Goal: Information Seeking & Learning: Learn about a topic

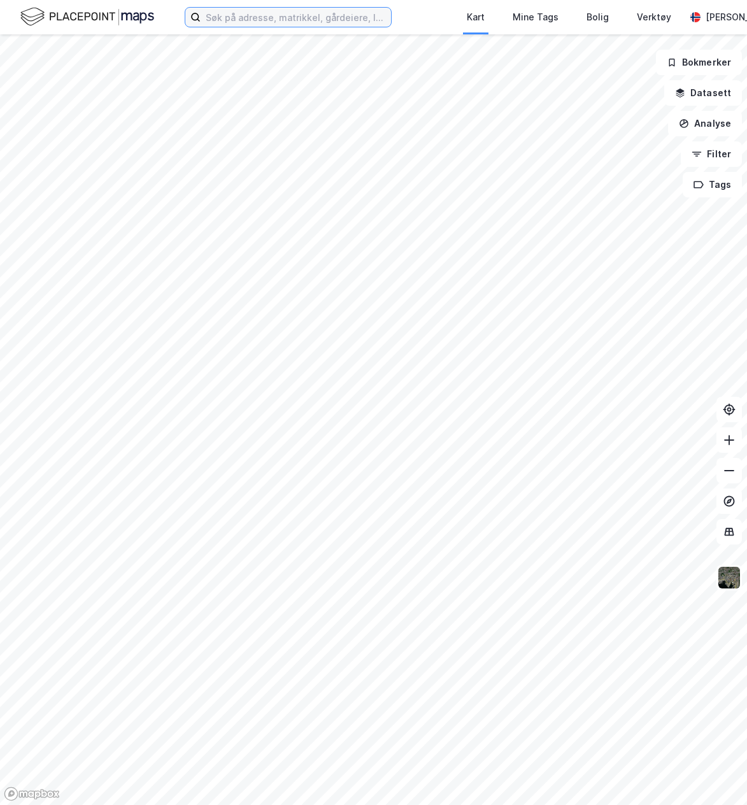
click at [255, 22] on input at bounding box center [296, 17] width 190 height 19
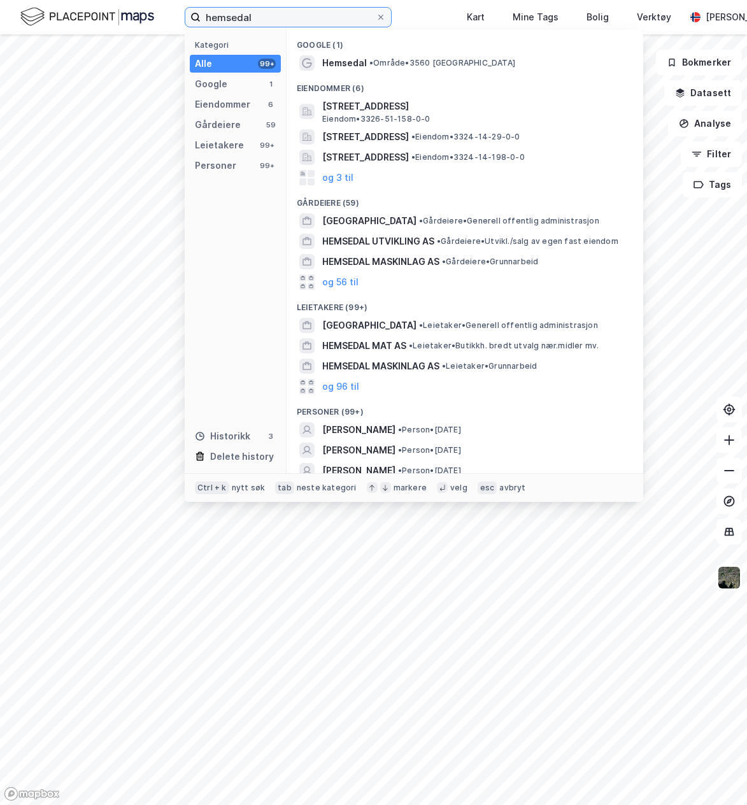
click at [231, 19] on input "hemsedal" at bounding box center [288, 17] width 175 height 19
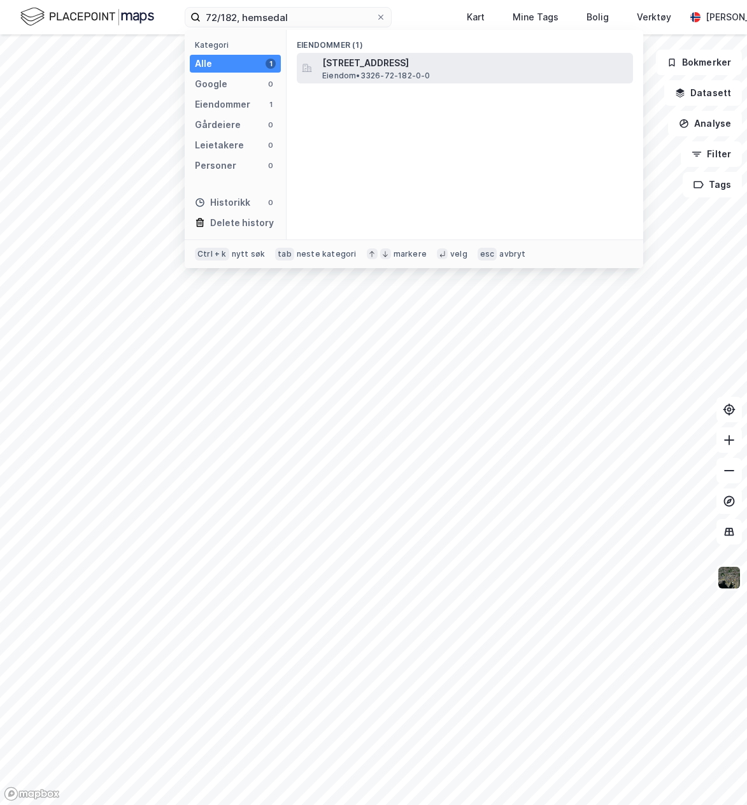
click at [394, 73] on span "Eiendom • 3326-72-182-0-0" at bounding box center [376, 76] width 108 height 10
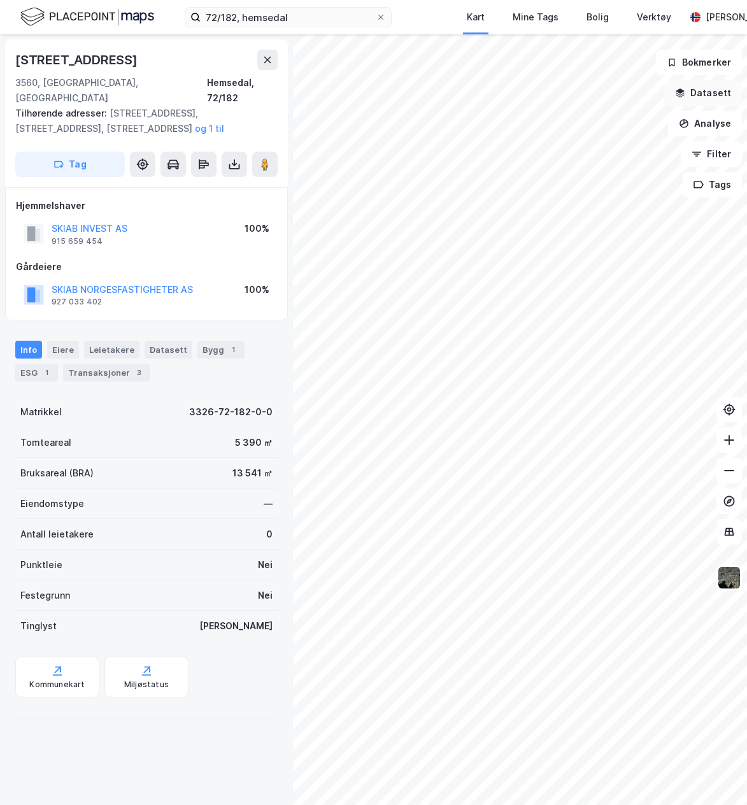
click at [702, 96] on button "Datasett" at bounding box center [703, 92] width 78 height 25
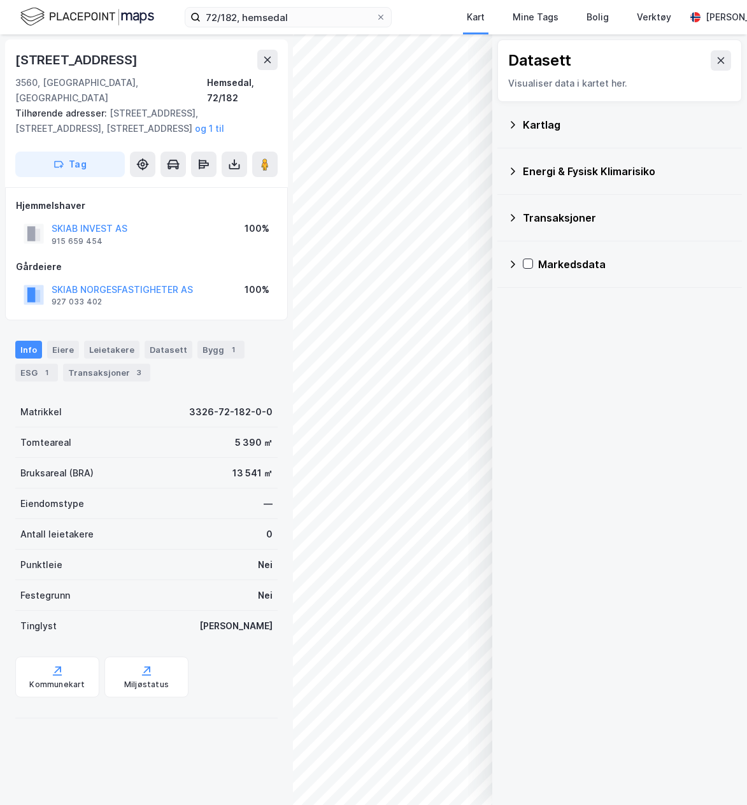
click at [559, 132] on div "Kartlag" at bounding box center [627, 124] width 209 height 15
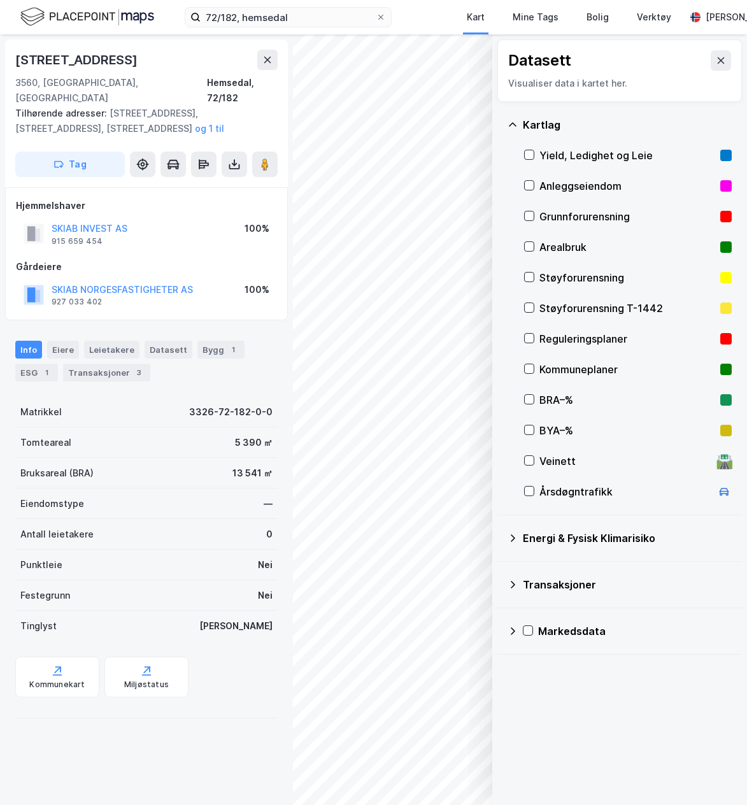
click at [551, 125] on div "Kartlag" at bounding box center [627, 124] width 209 height 15
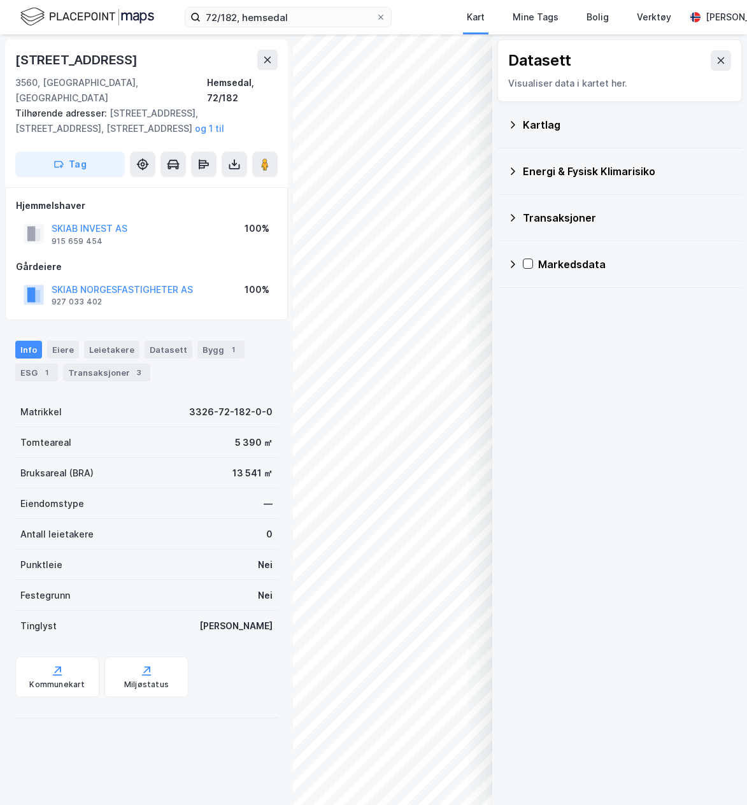
click at [727, 61] on div "Datasett Visualiser data i kartet her." at bounding box center [619, 70] width 245 height 62
click at [713, 66] on button at bounding box center [721, 60] width 20 height 20
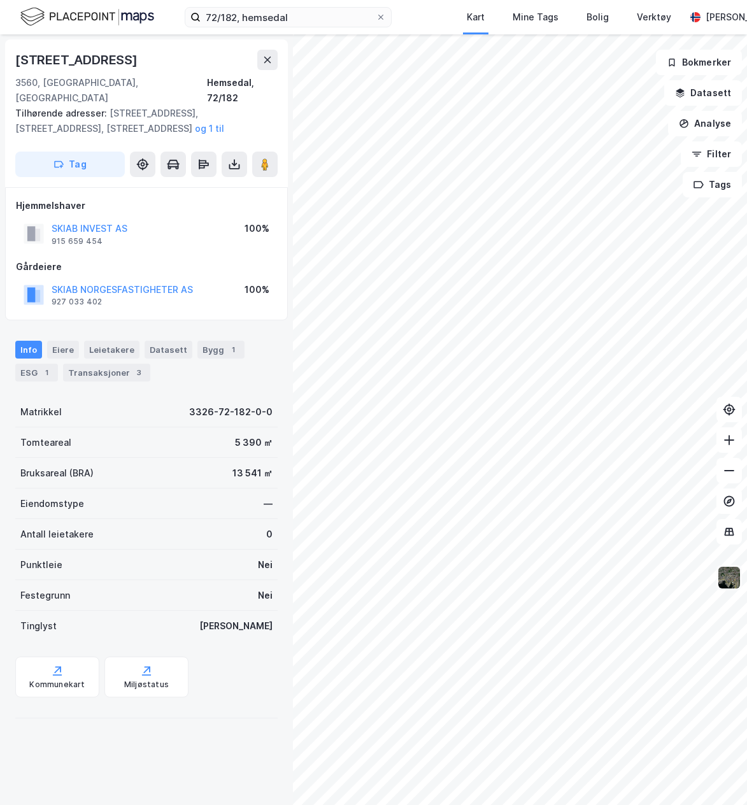
click at [729, 575] on img at bounding box center [729, 578] width 24 height 24
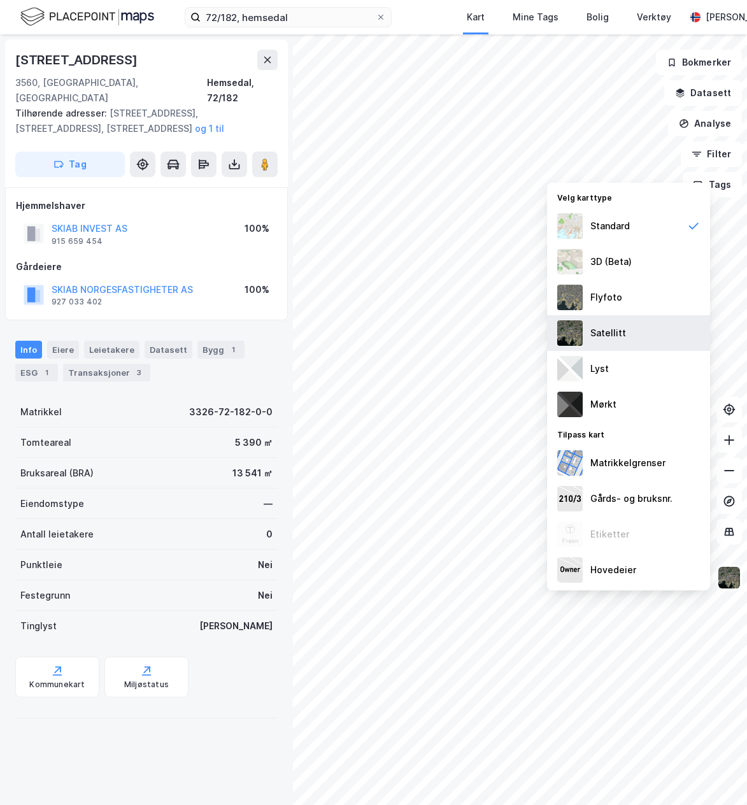
click at [601, 327] on div "Satellitt" at bounding box center [608, 332] width 36 height 15
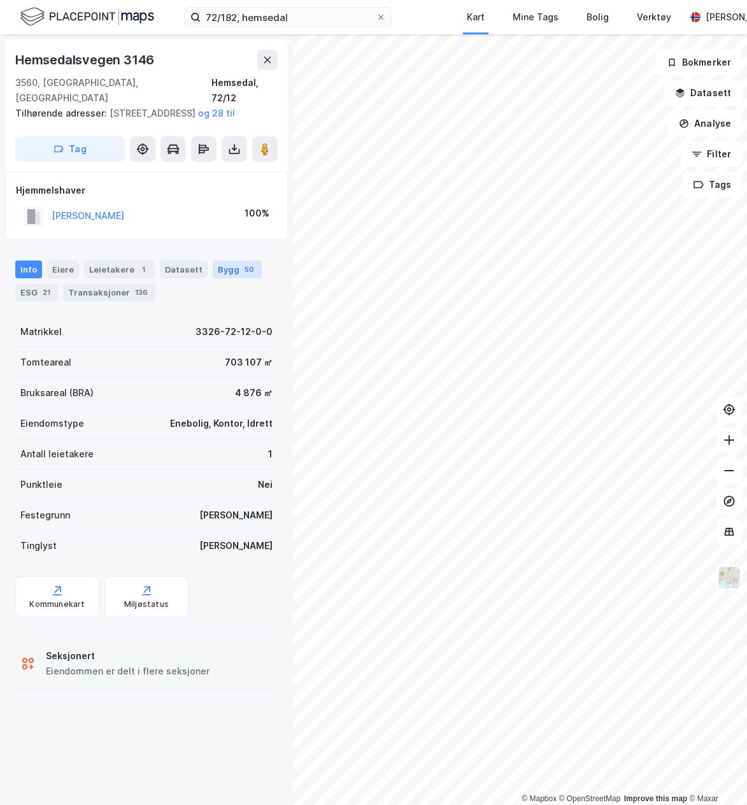
click at [243, 273] on div "50" at bounding box center [249, 269] width 15 height 13
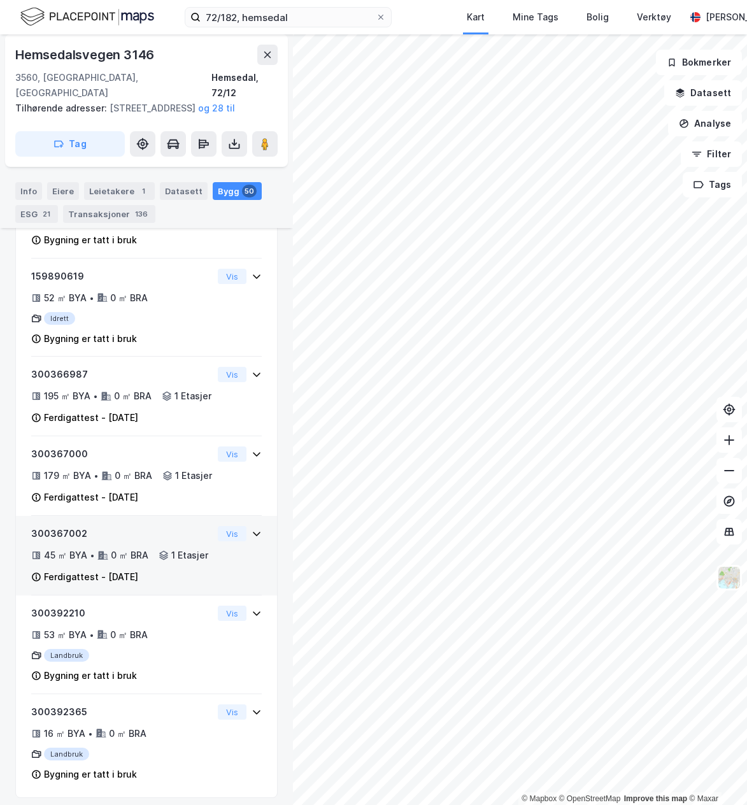
scroll to position [4746, 0]
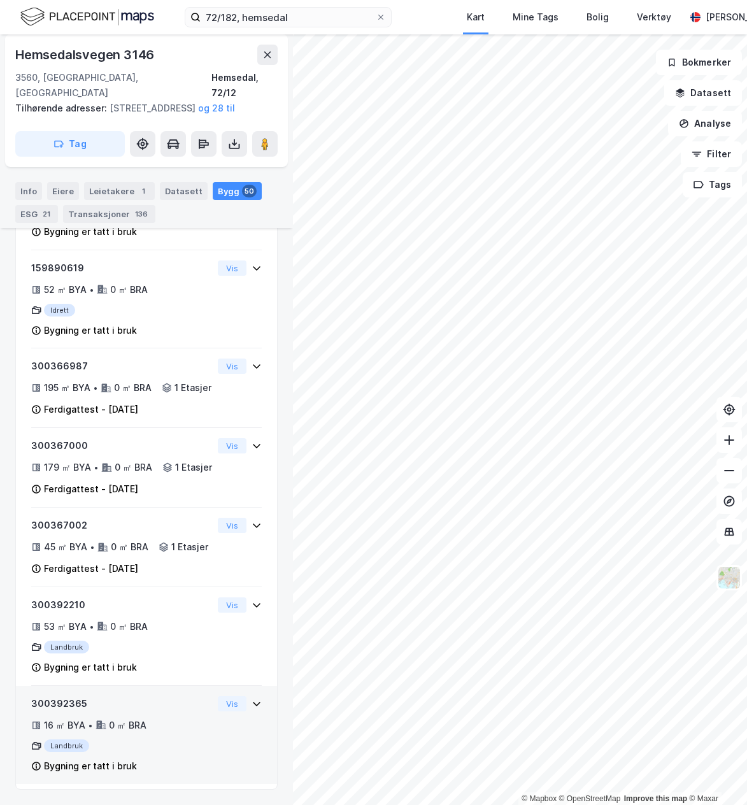
click at [162, 740] on div "Landbruk" at bounding box center [122, 745] width 182 height 13
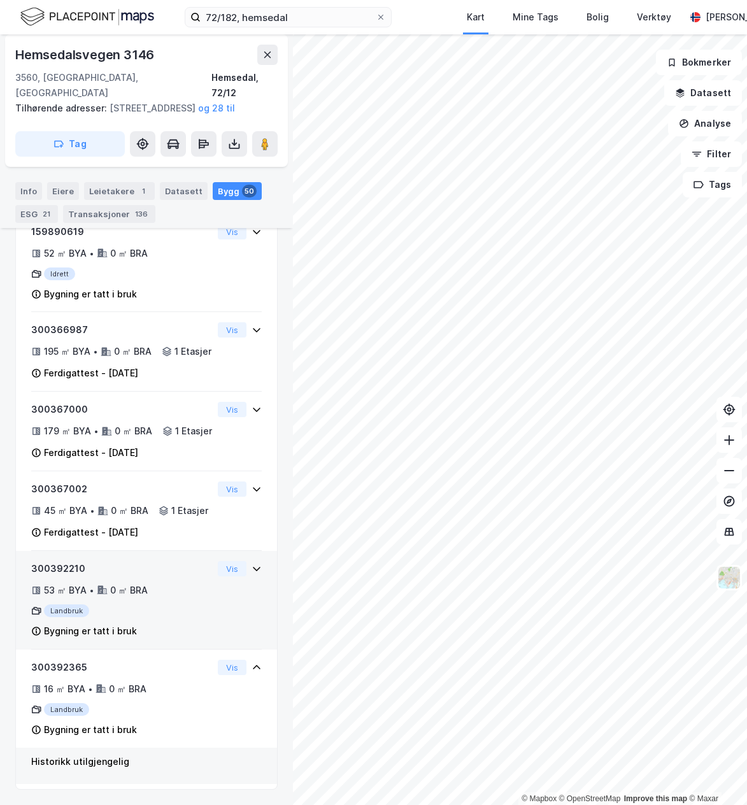
click at [146, 617] on div "Landbruk" at bounding box center [122, 610] width 182 height 13
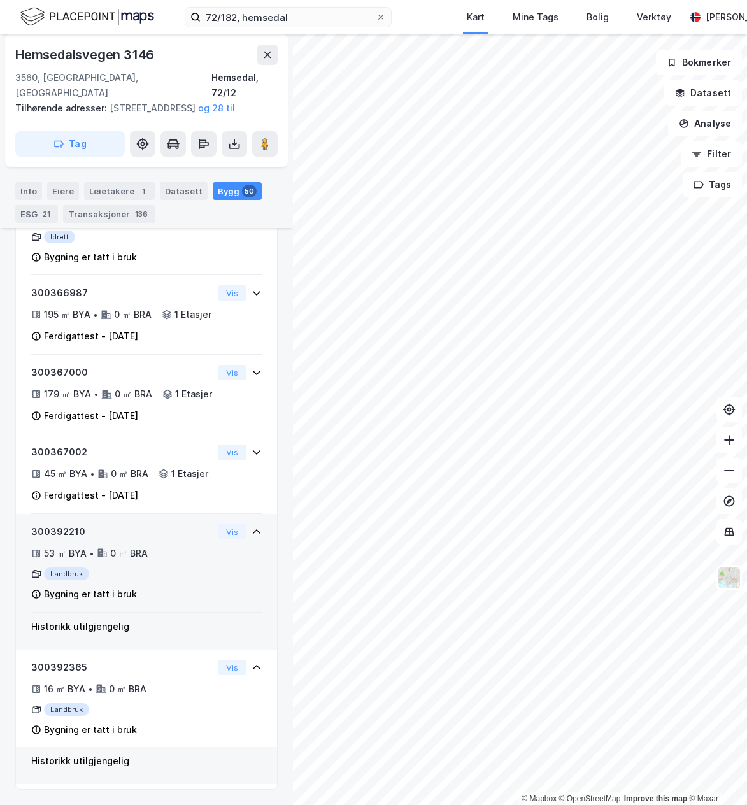
scroll to position [4820, 0]
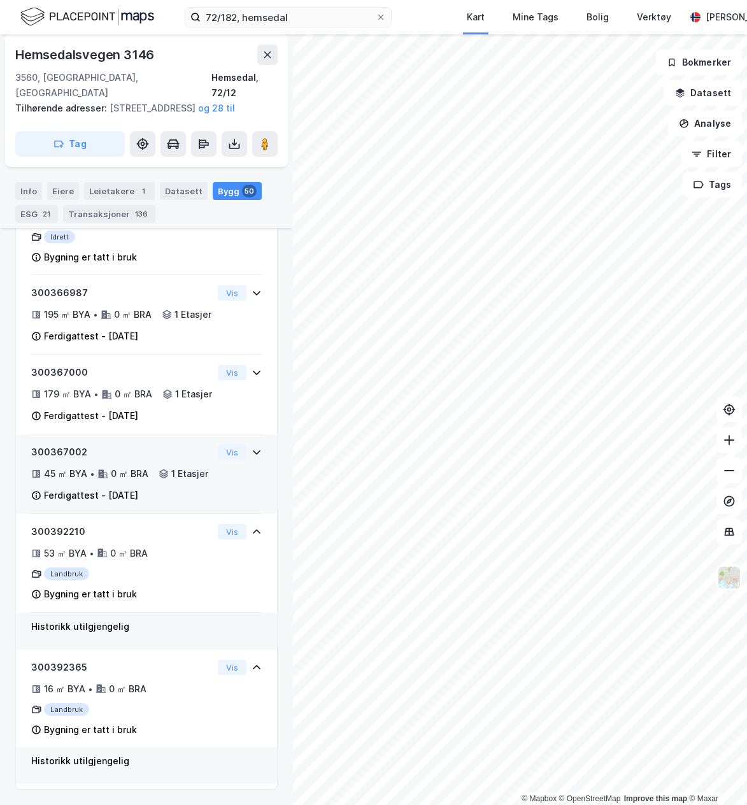
click at [129, 480] on div "45 ㎡ BYA • 0 ㎡ BRA • 1 Etasjer" at bounding box center [122, 473] width 182 height 15
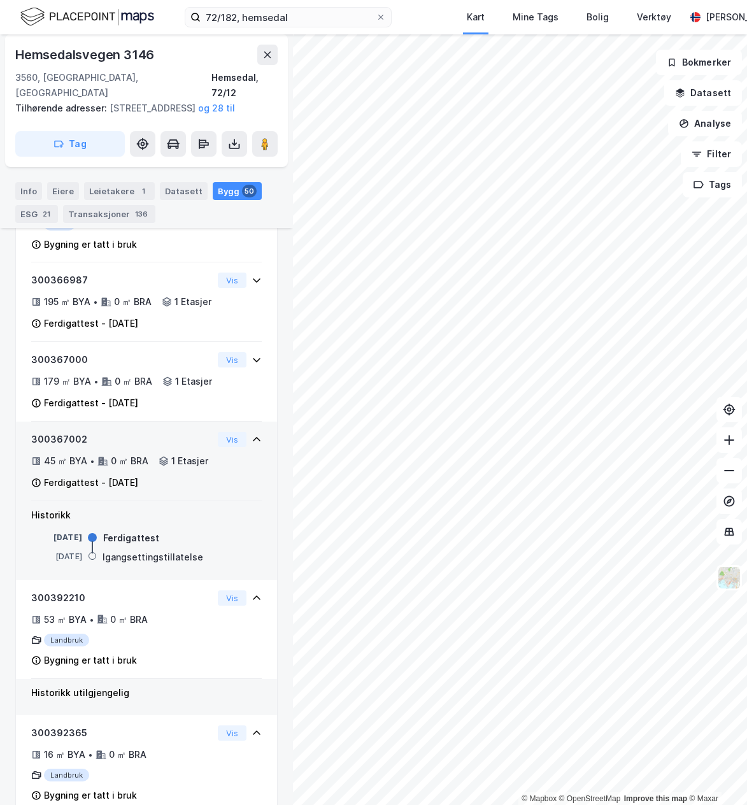
scroll to position [4756, 0]
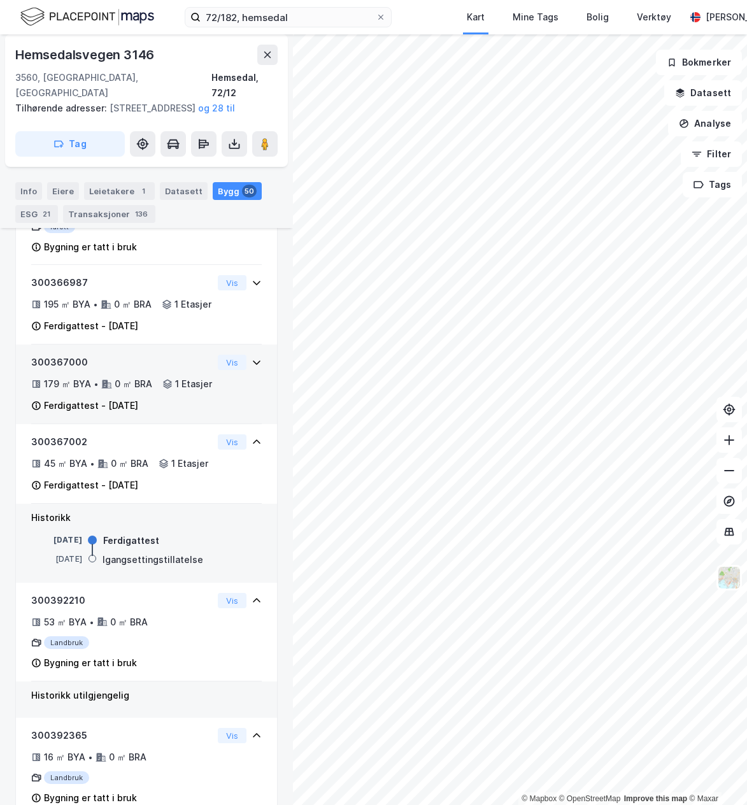
click at [176, 392] on div "179 ㎡ BYA • 0 ㎡ BRA • 1 Etasjer" at bounding box center [122, 383] width 182 height 15
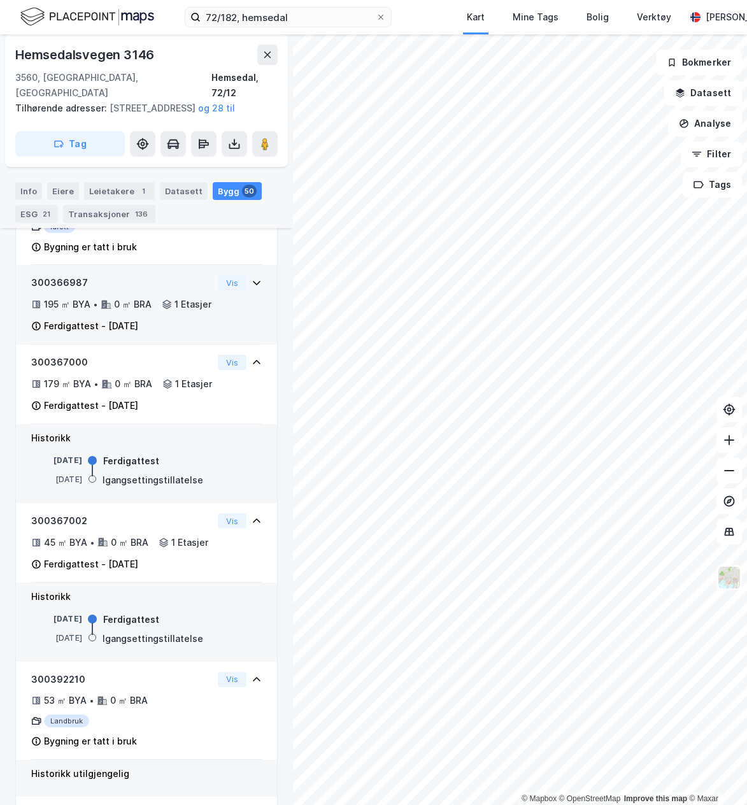
click at [169, 334] on div "300366987 195 ㎡ BYA • 0 ㎡ BRA • 1 Etasjer Ferdigattest - 30. aug. 2002" at bounding box center [122, 304] width 182 height 59
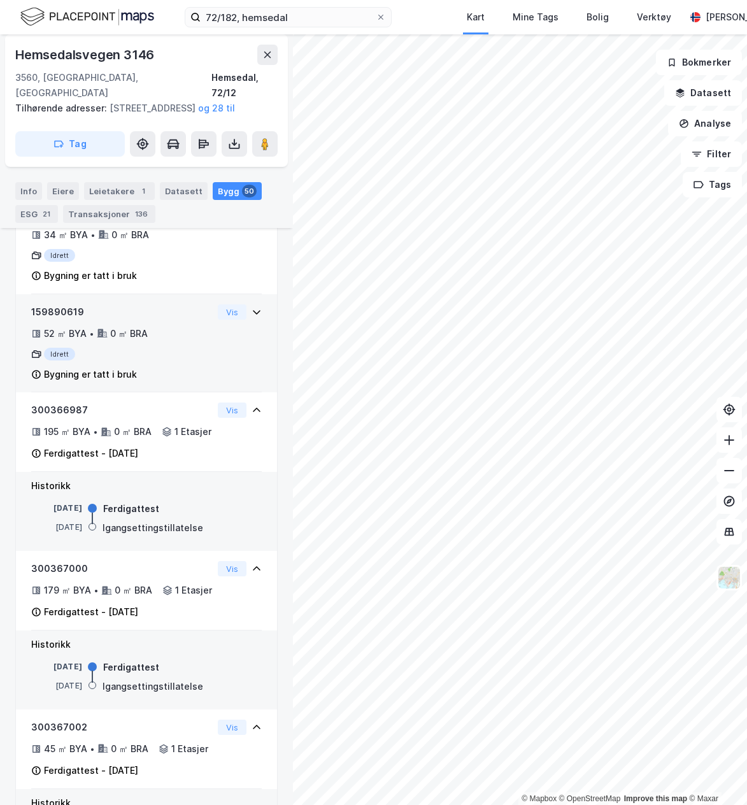
click at [169, 341] on div "52 ㎡ BYA • 0 ㎡ BRA" at bounding box center [122, 333] width 182 height 15
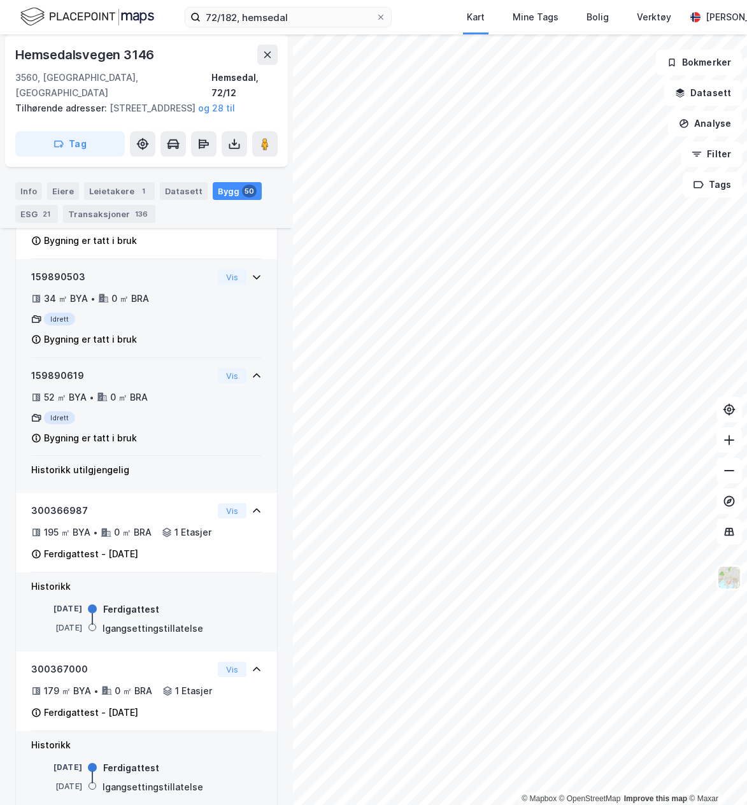
click at [169, 347] on div "Bygning er tatt i bruk" at bounding box center [122, 339] width 182 height 15
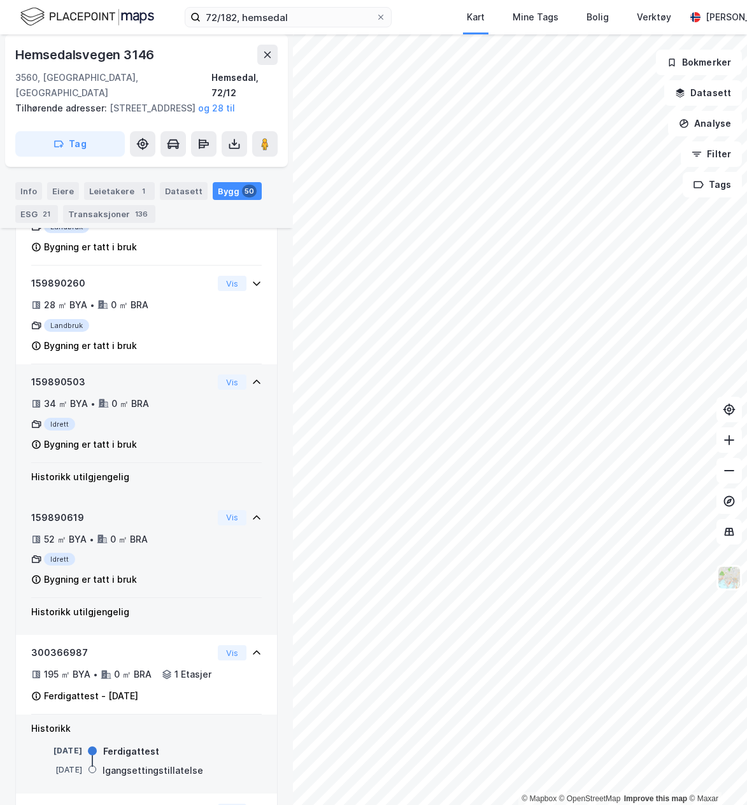
scroll to position [4437, 0]
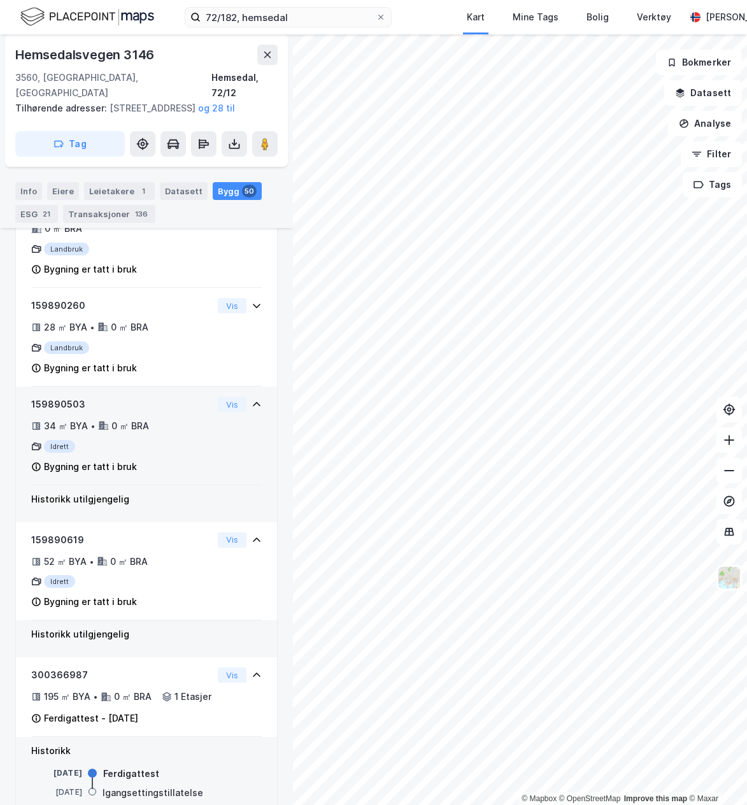
click at [162, 434] on div "159890503 34 ㎡ BYA • 0 ㎡ BRA Idrett Bygning er tatt i bruk" at bounding box center [122, 436] width 182 height 78
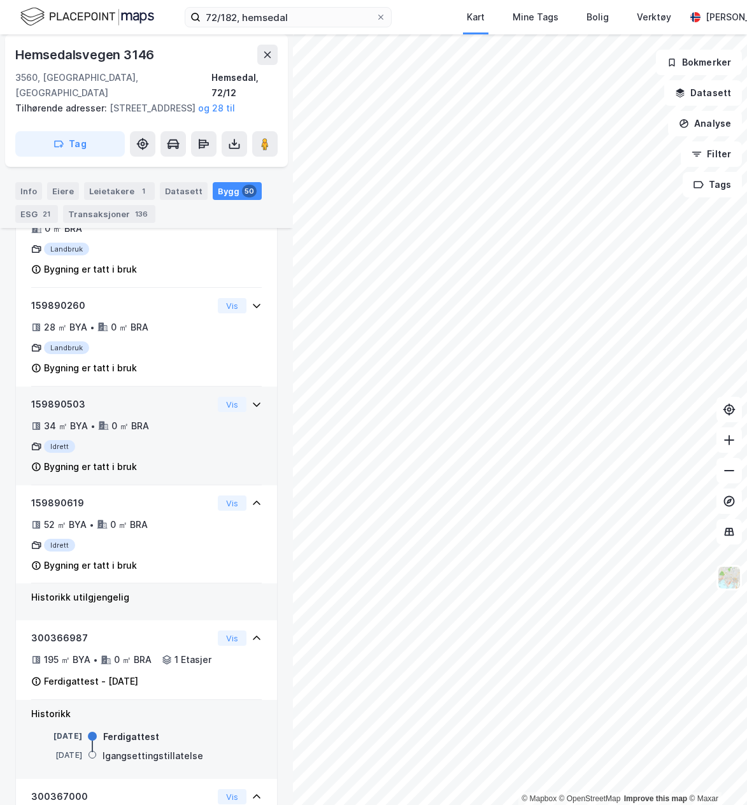
click at [162, 434] on div "159890503 34 ㎡ BYA • 0 ㎡ BRA Idrett Bygning er tatt i bruk" at bounding box center [122, 436] width 182 height 78
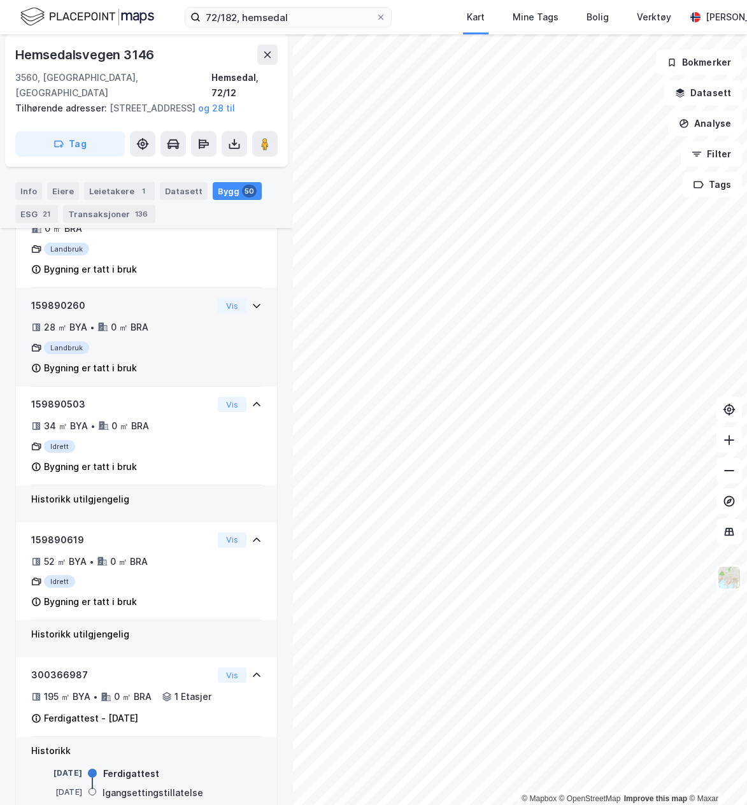
click at [159, 376] on div "Bygning er tatt i bruk" at bounding box center [122, 367] width 182 height 15
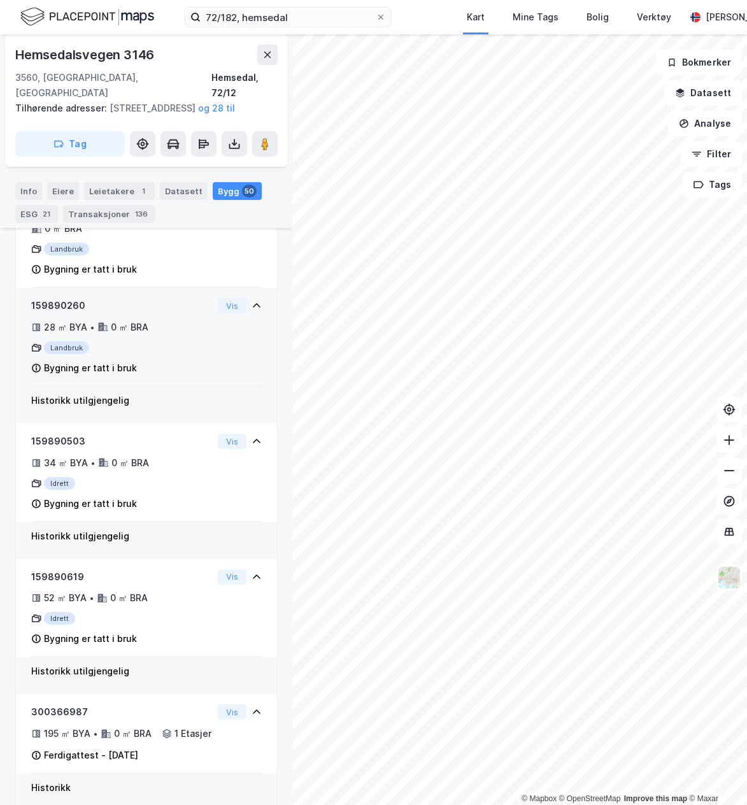
click at [159, 354] on div "Landbruk" at bounding box center [122, 347] width 182 height 13
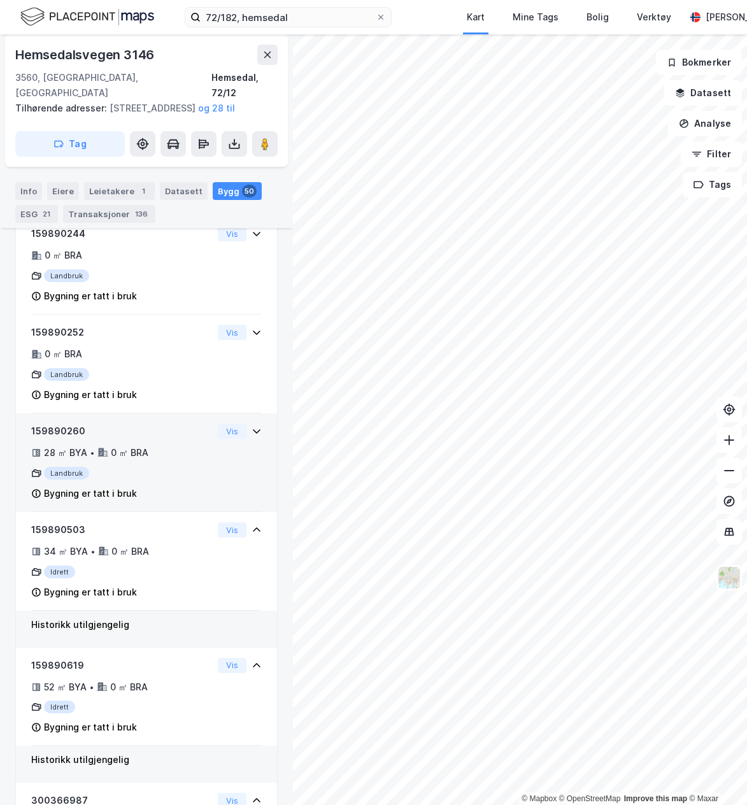
scroll to position [4310, 0]
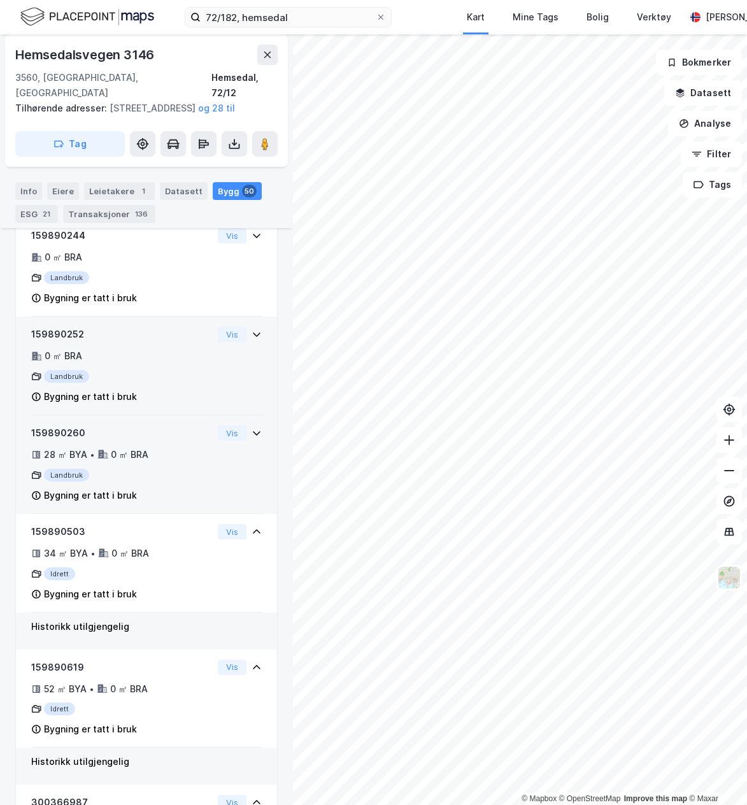
click at [159, 364] on div "0 ㎡ BRA" at bounding box center [122, 355] width 182 height 15
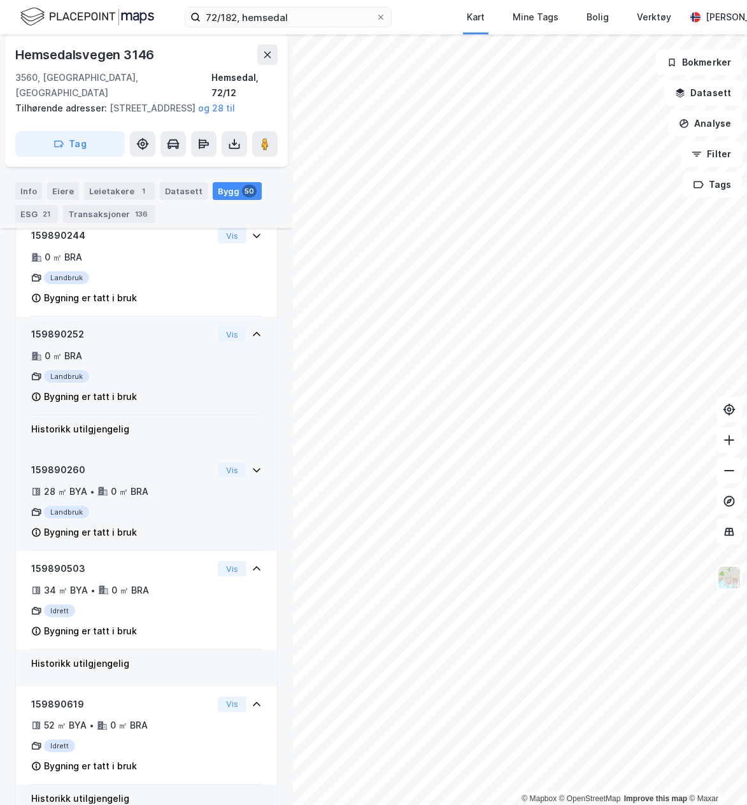
click at [159, 364] on div "0 ㎡ BRA" at bounding box center [122, 355] width 182 height 15
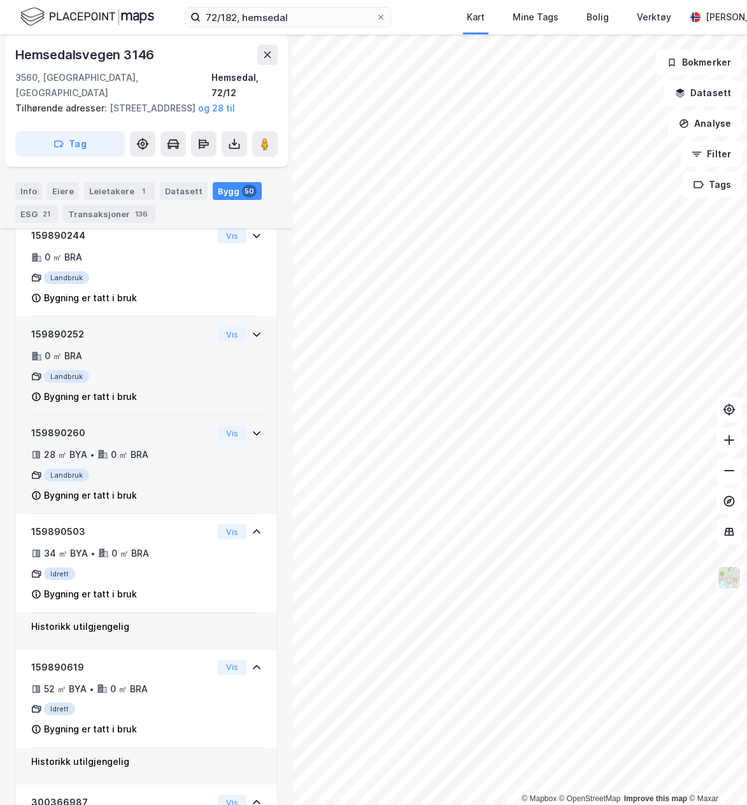
click at [159, 364] on div "0 ㎡ BRA" at bounding box center [122, 355] width 182 height 15
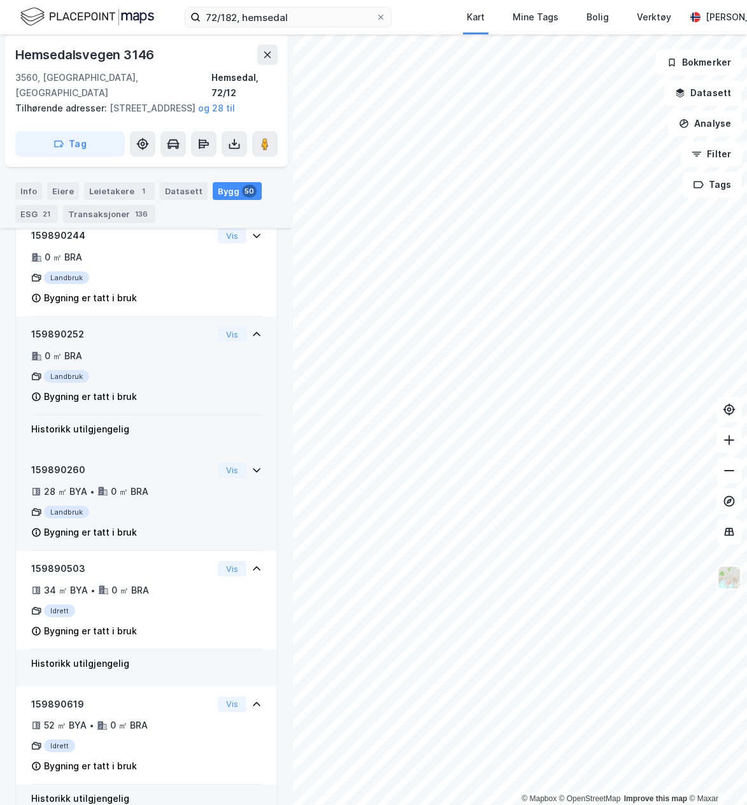
click at [159, 364] on div "0 ㎡ BRA" at bounding box center [122, 355] width 182 height 15
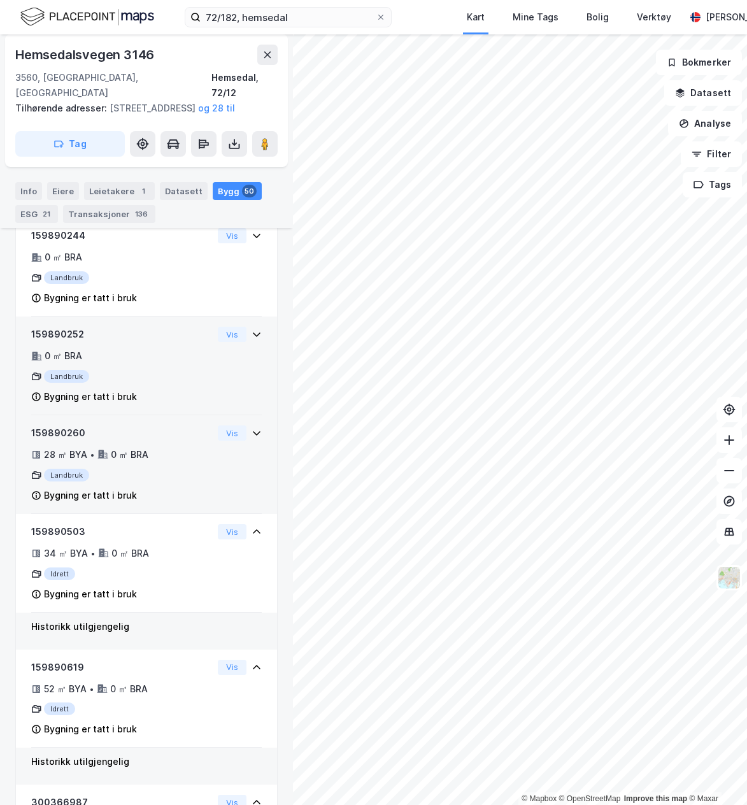
click at [159, 364] on div "0 ㎡ BRA" at bounding box center [122, 355] width 182 height 15
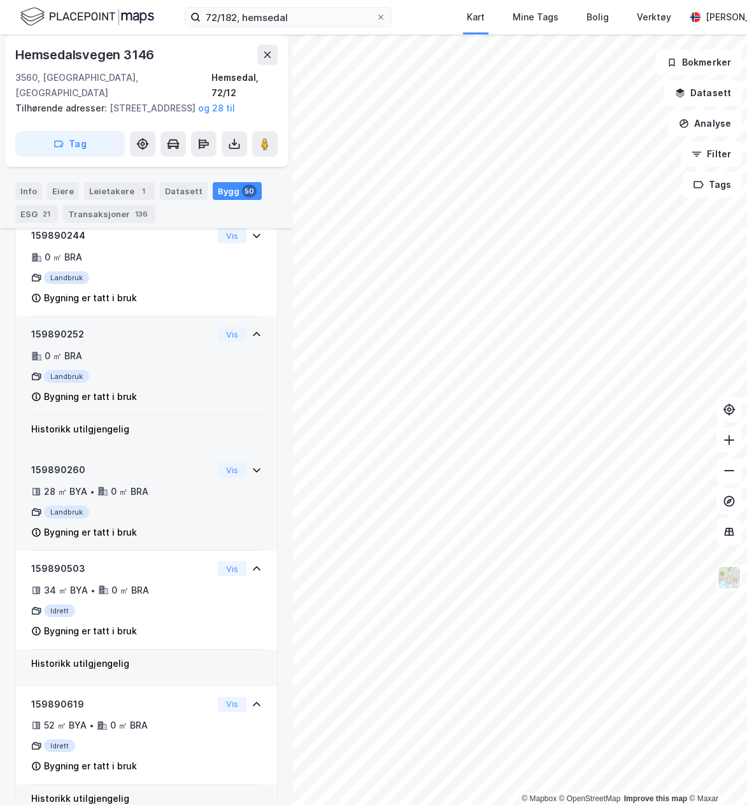
click at [159, 364] on div "0 ㎡ BRA" at bounding box center [122, 355] width 182 height 15
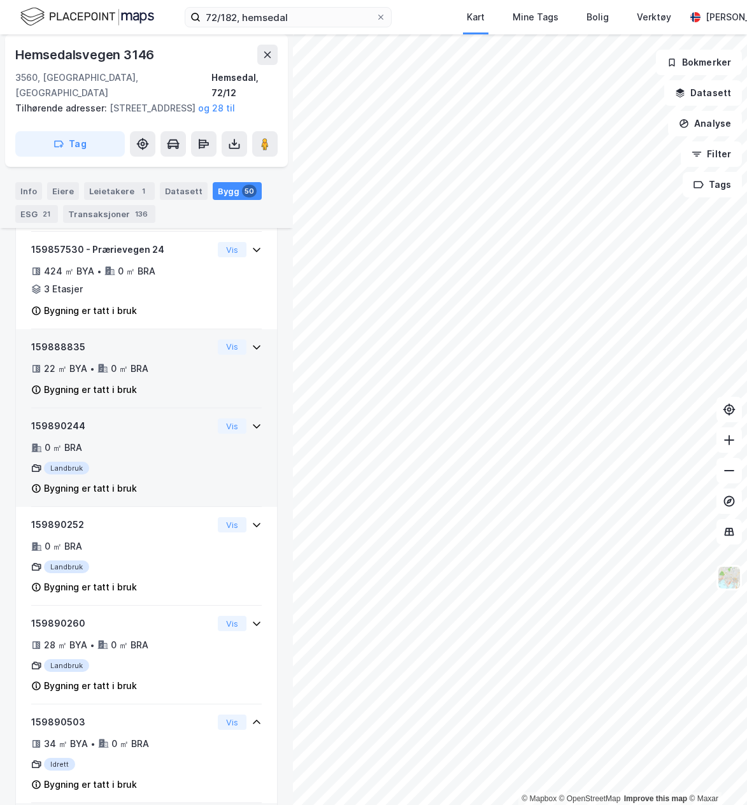
scroll to position [4119, 0]
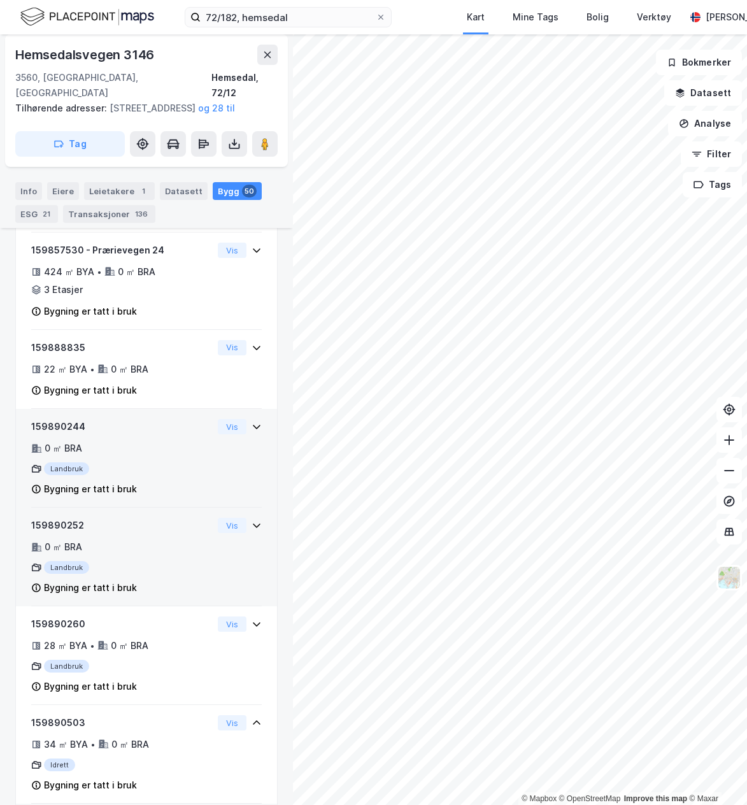
click at [152, 475] on div "Landbruk" at bounding box center [122, 468] width 182 height 13
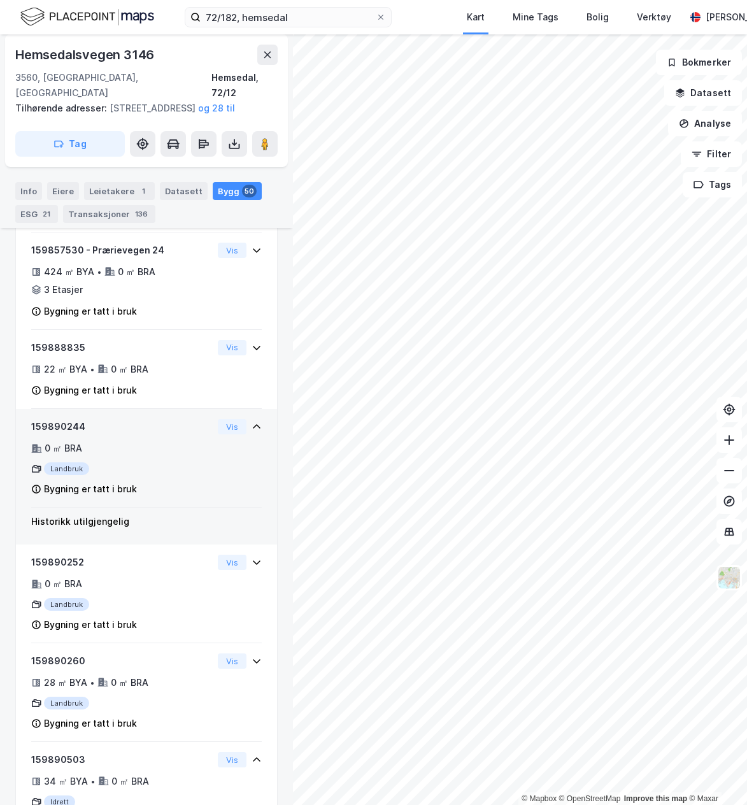
click at [152, 475] on div "Landbruk" at bounding box center [122, 468] width 182 height 13
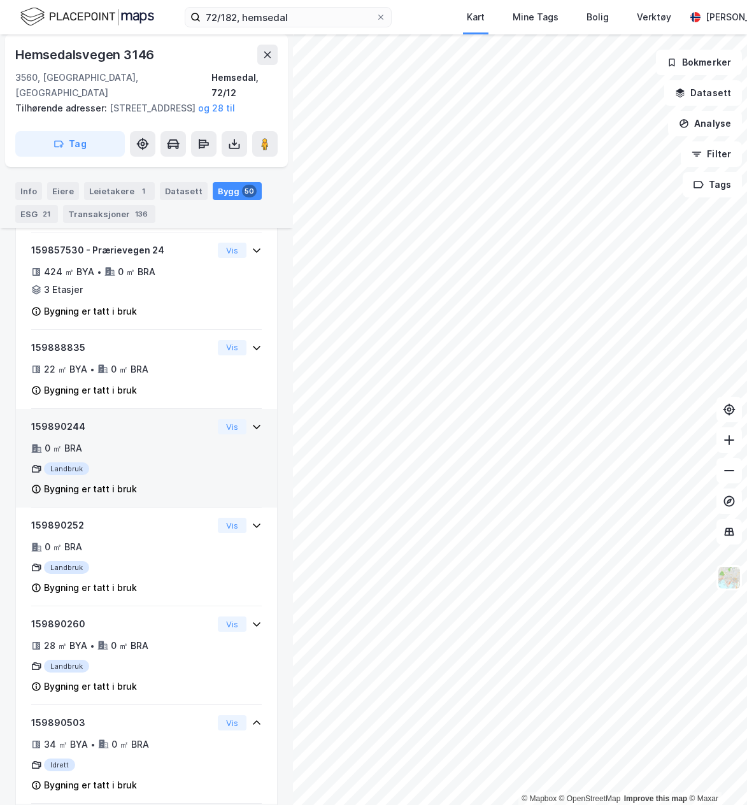
click at [152, 475] on div "Landbruk" at bounding box center [122, 468] width 182 height 13
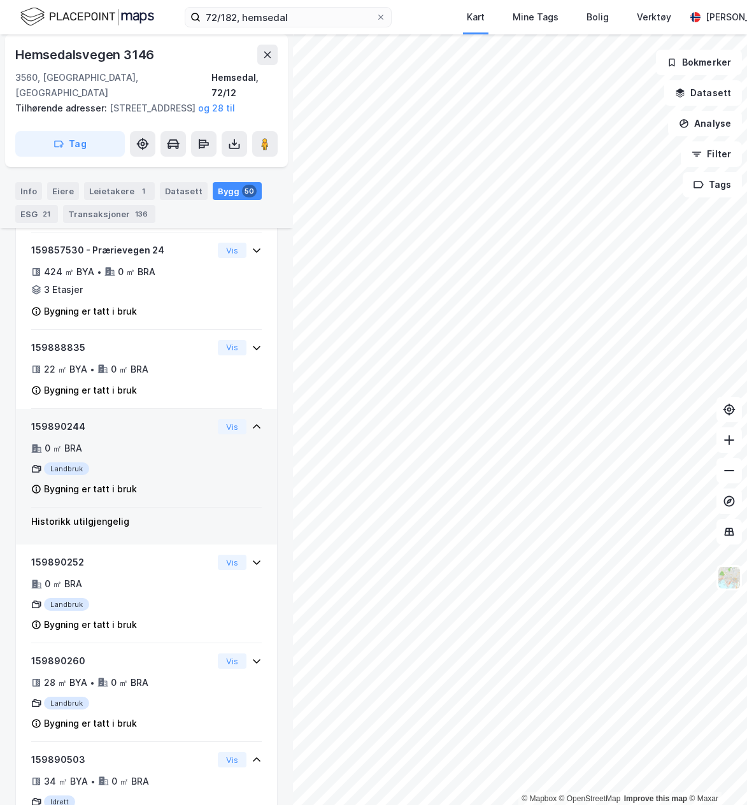
click at [152, 475] on div "Landbruk" at bounding box center [122, 468] width 182 height 13
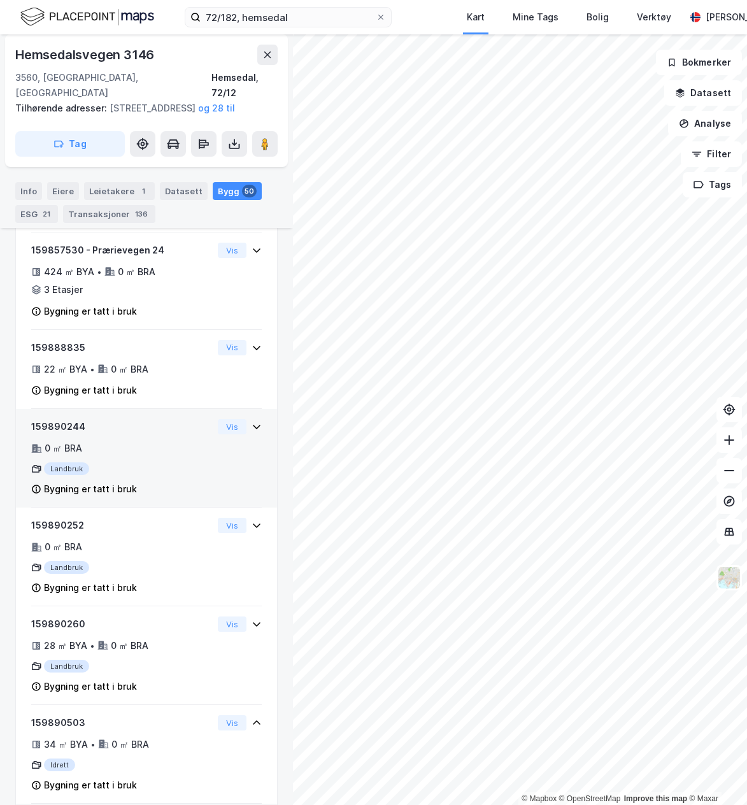
click at [152, 475] on div "Landbruk" at bounding box center [122, 468] width 182 height 13
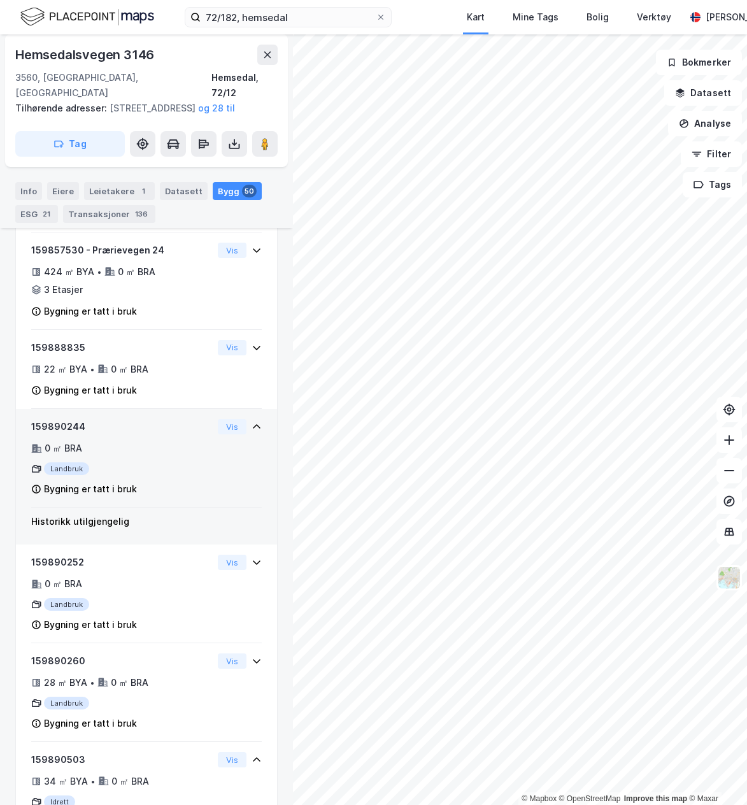
click at [152, 475] on div "Landbruk" at bounding box center [122, 468] width 182 height 13
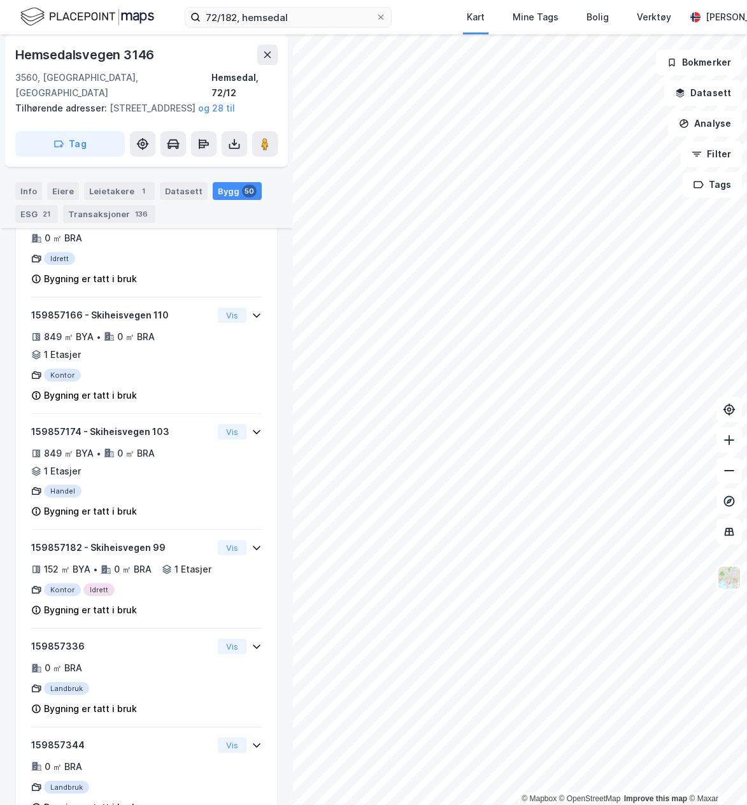
scroll to position [3520, 0]
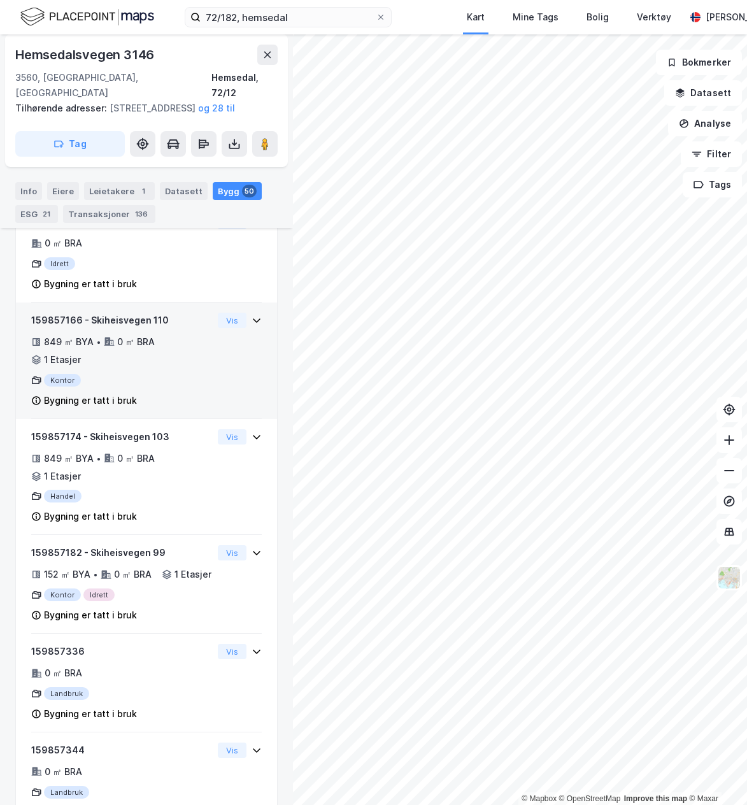
click at [211, 357] on div "159857166 - Skiheisvegen 110 849 ㎡ BYA • 0 ㎡ BRA • 1 Etasjer Kontor Bygning er …" at bounding box center [146, 366] width 231 height 106
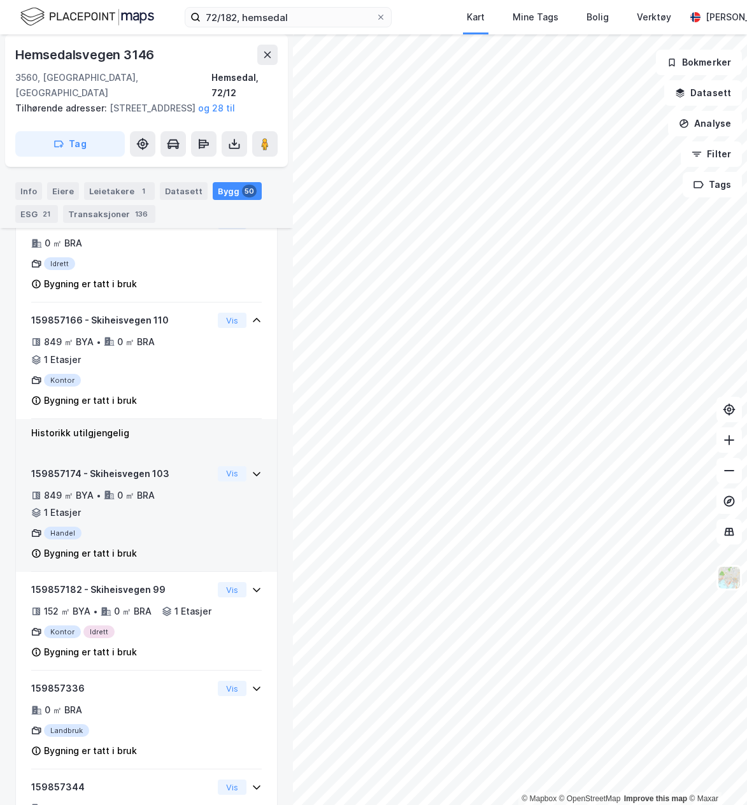
click at [163, 548] on div "Bygning er tatt i bruk" at bounding box center [122, 553] width 182 height 15
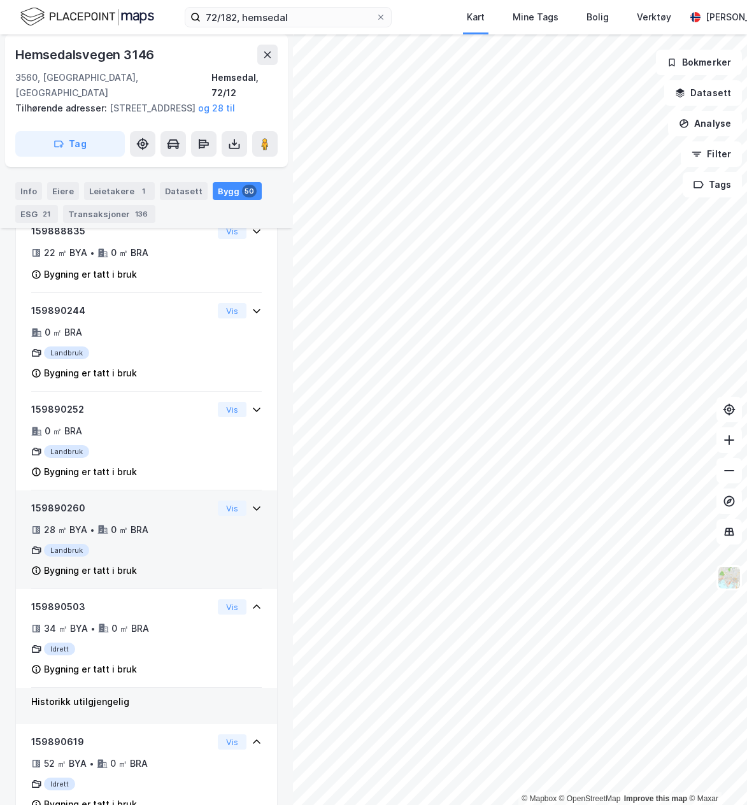
scroll to position [4476, 0]
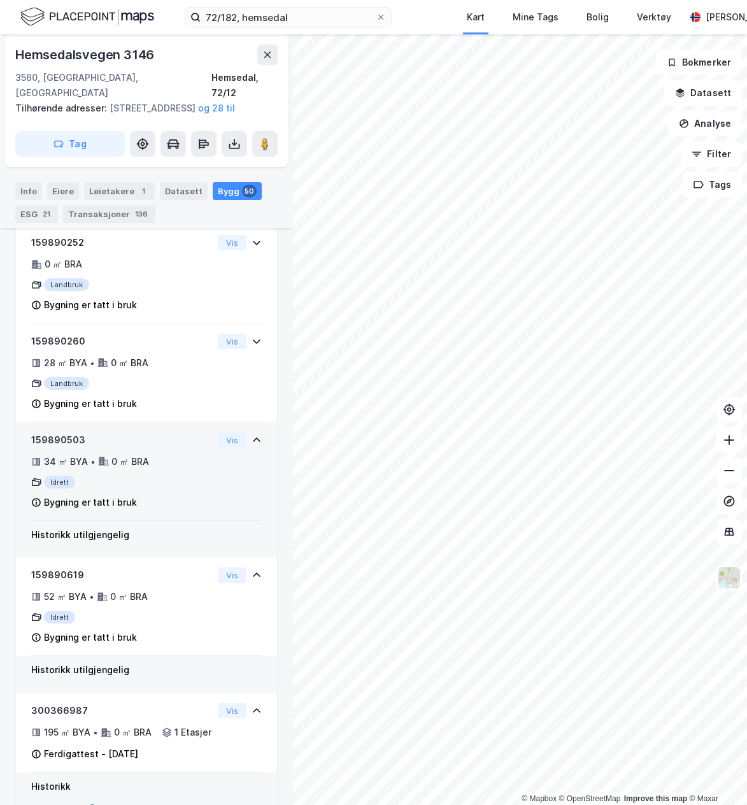
click at [224, 507] on div "159890503 34 ㎡ BYA • 0 ㎡ BRA Idrett Bygning er tatt i bruk Vis" at bounding box center [146, 476] width 231 height 89
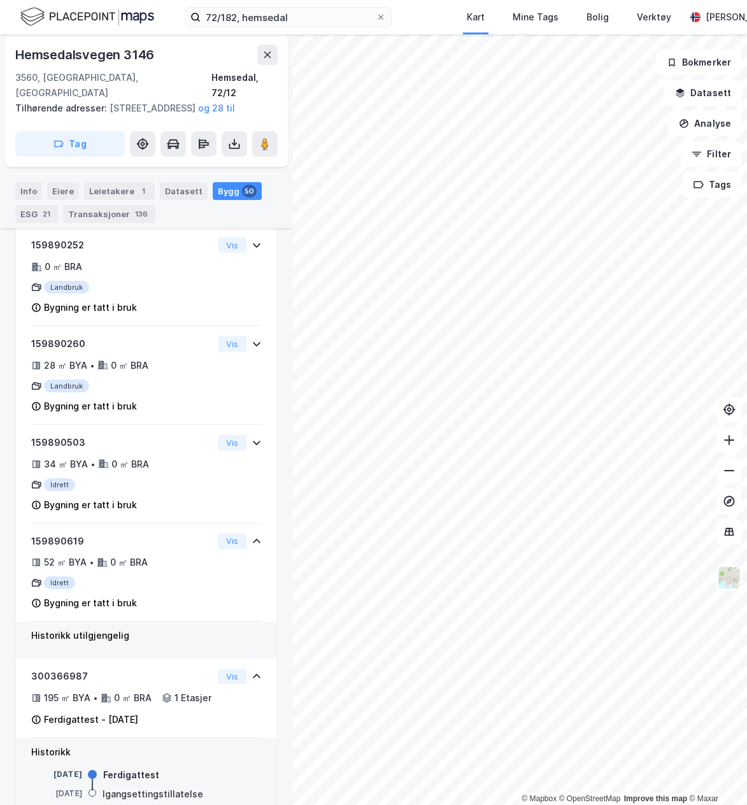
scroll to position [4463, 0]
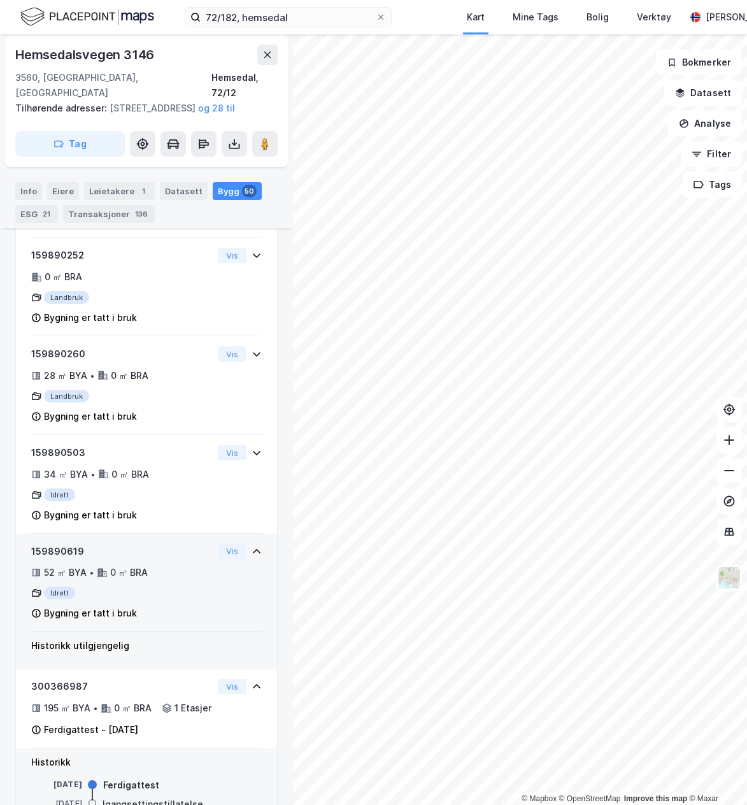
click at [128, 559] on div "159890619" at bounding box center [122, 551] width 182 height 15
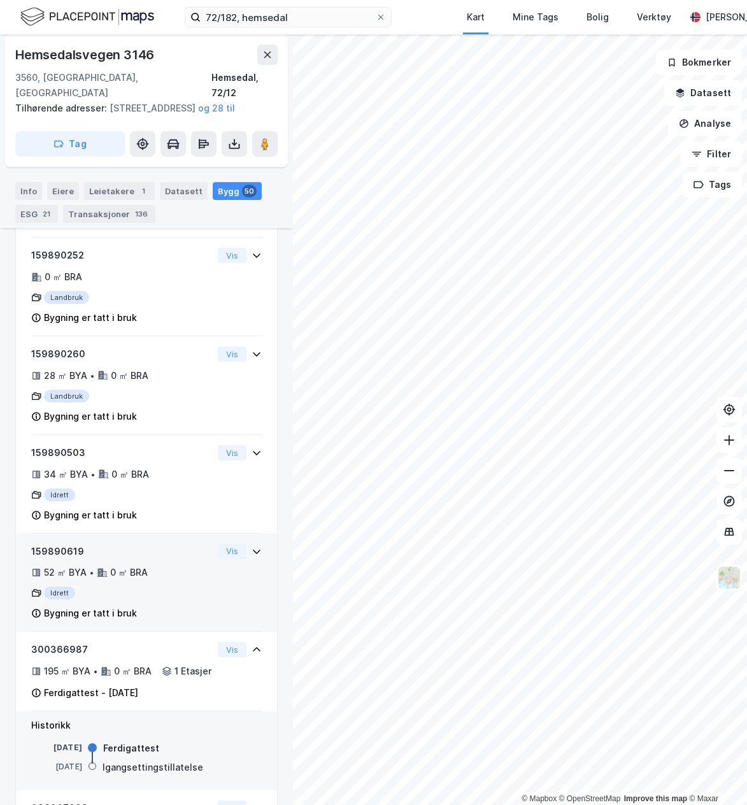
click at [62, 559] on div "159890619" at bounding box center [122, 551] width 182 height 15
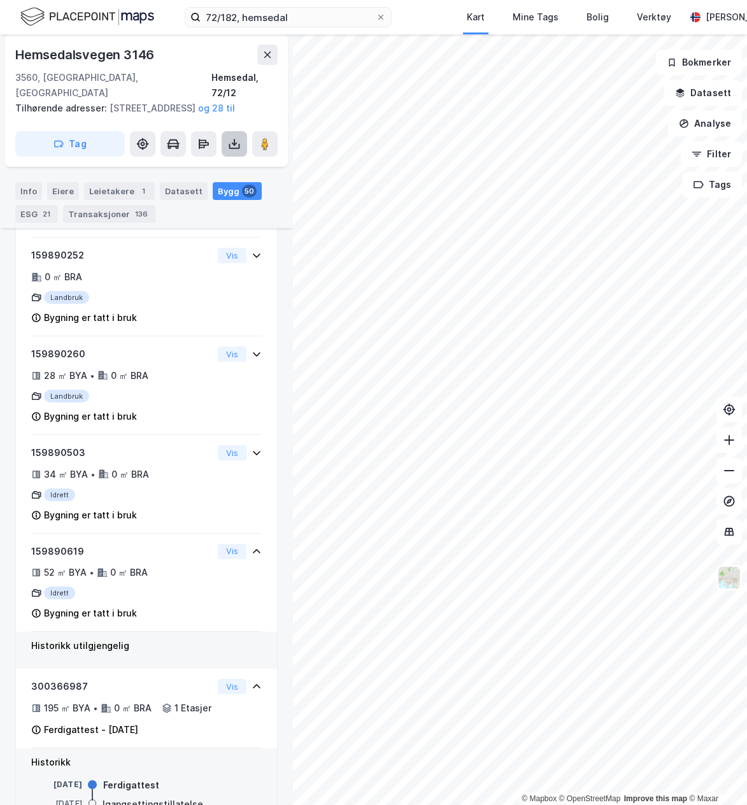
click at [242, 152] on button at bounding box center [234, 143] width 25 height 25
click at [224, 168] on div "Last ned grunnbok" at bounding box center [179, 169] width 136 height 20
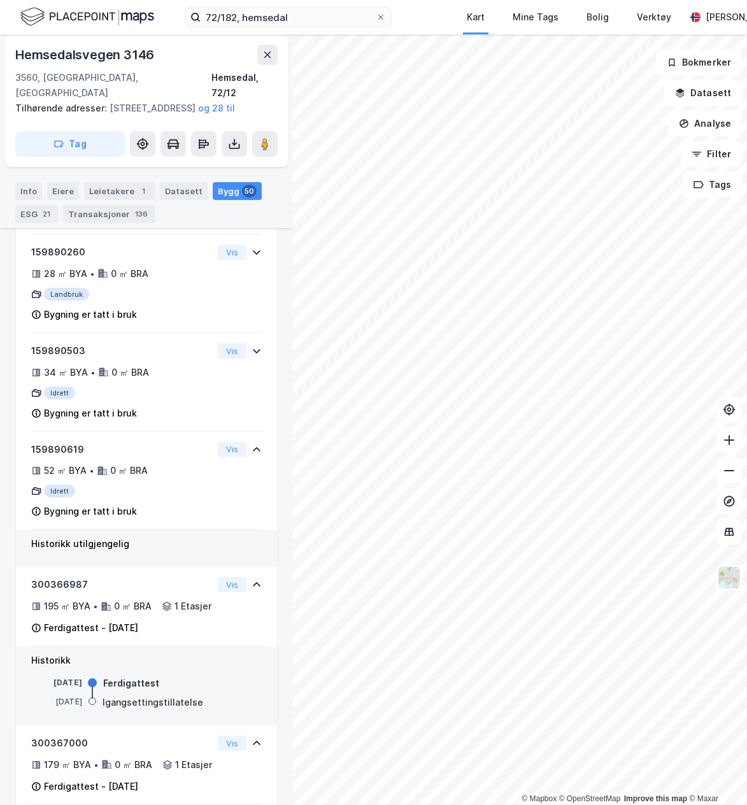
scroll to position [4590, 0]
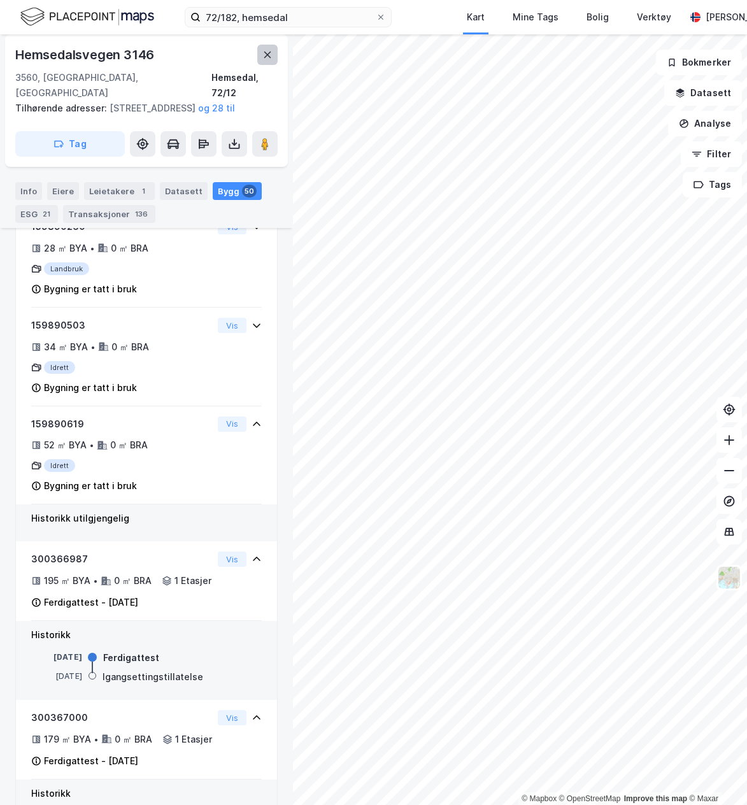
click at [271, 57] on icon at bounding box center [267, 55] width 7 height 6
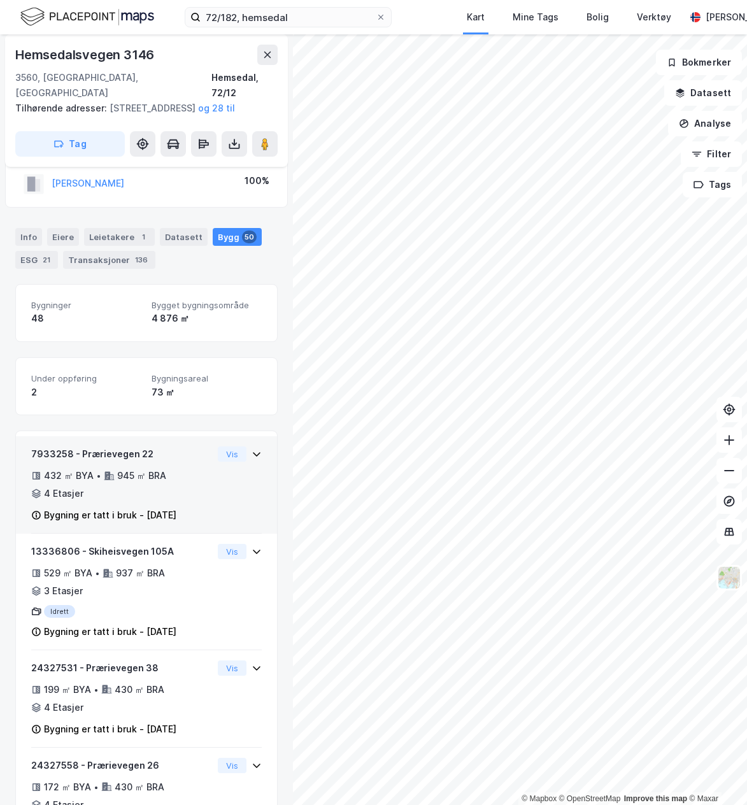
scroll to position [64, 0]
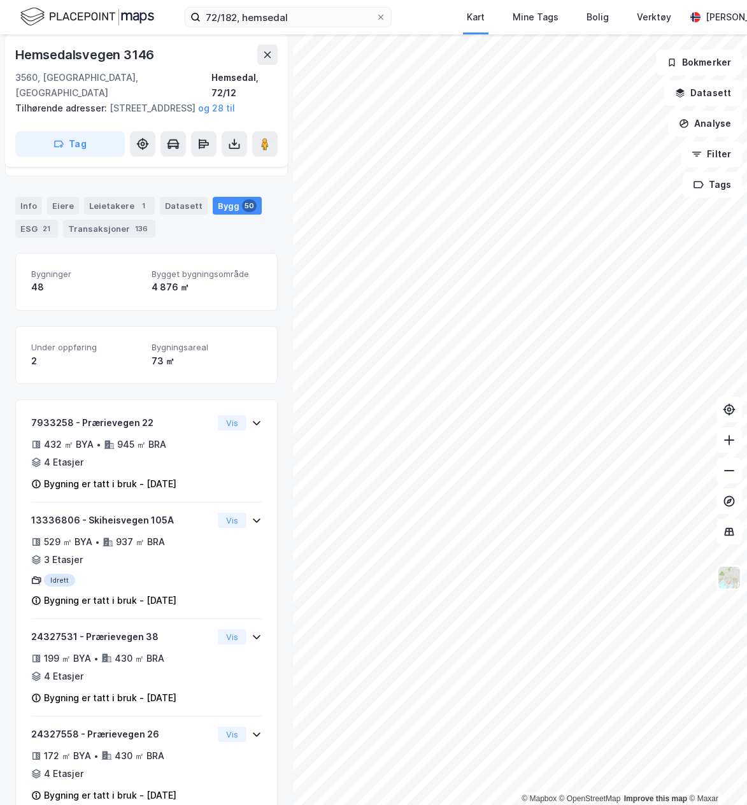
click at [101, 293] on div "48" at bounding box center [86, 287] width 110 height 15
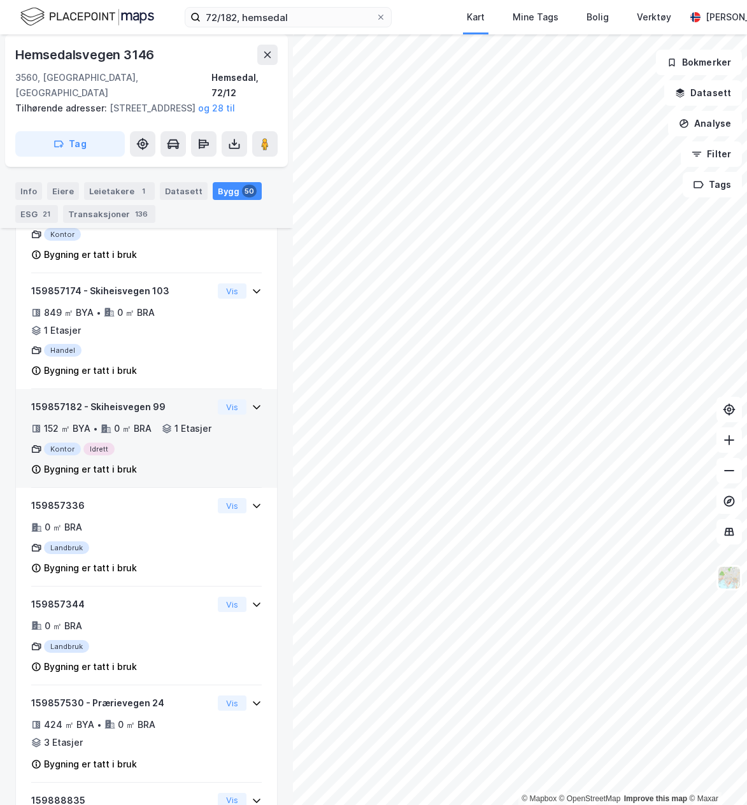
scroll to position [3694, 0]
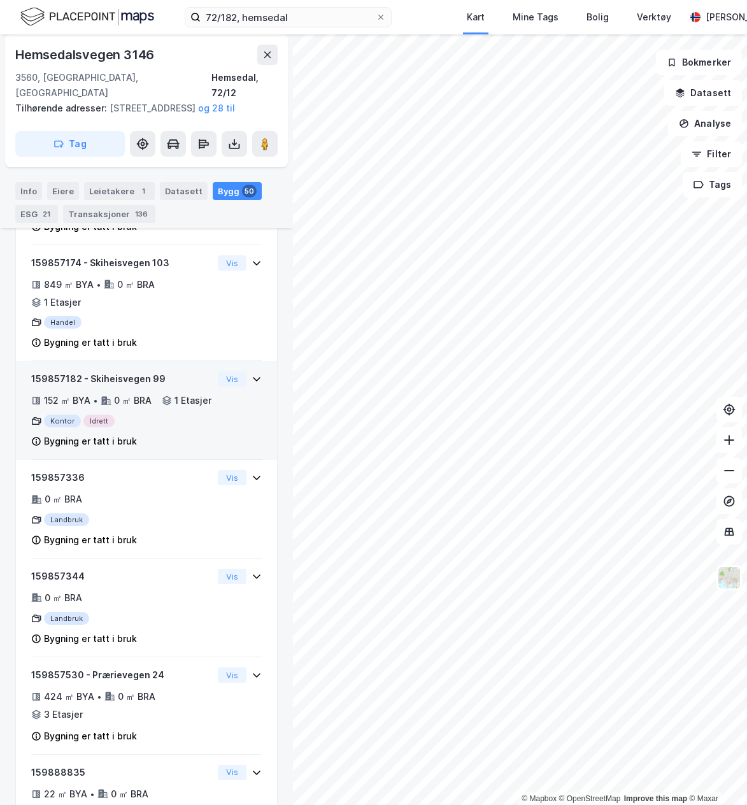
drag, startPoint x: 101, startPoint y: 456, endPoint x: 10, endPoint y: 460, distance: 90.5
click at [10, 460] on div "Hemsedalsvegen 3146 3560, Hemsedal, Buskerud Hemsedal, 72/12 Tilhørende adresse…" at bounding box center [146, 419] width 293 height 771
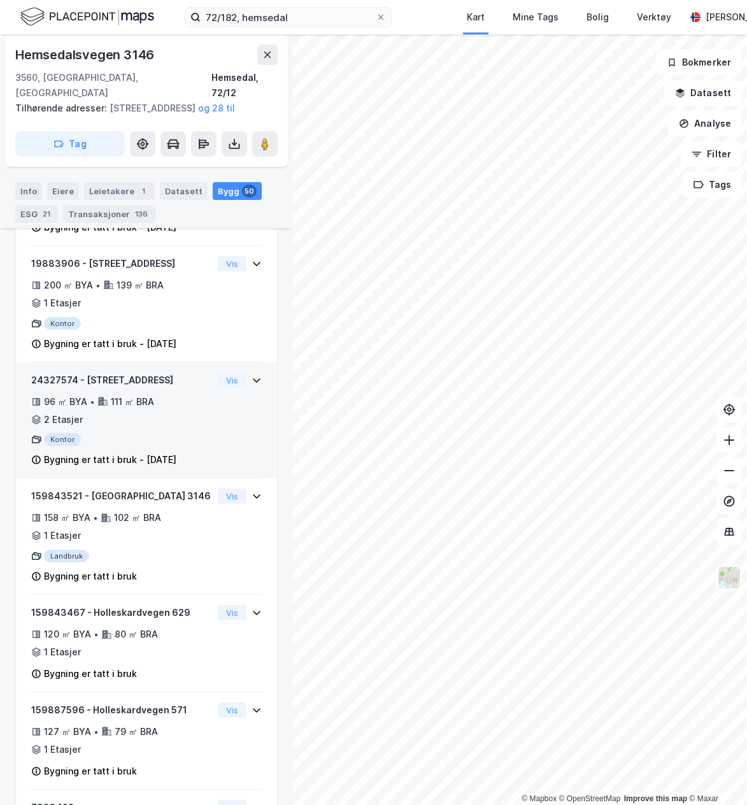
scroll to position [1346, 0]
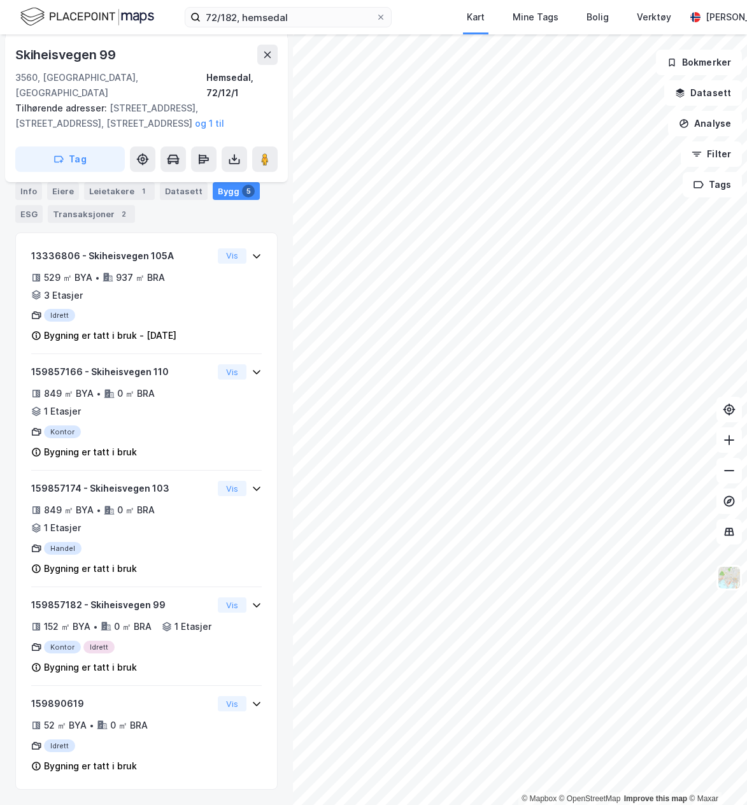
scroll to position [303, 0]
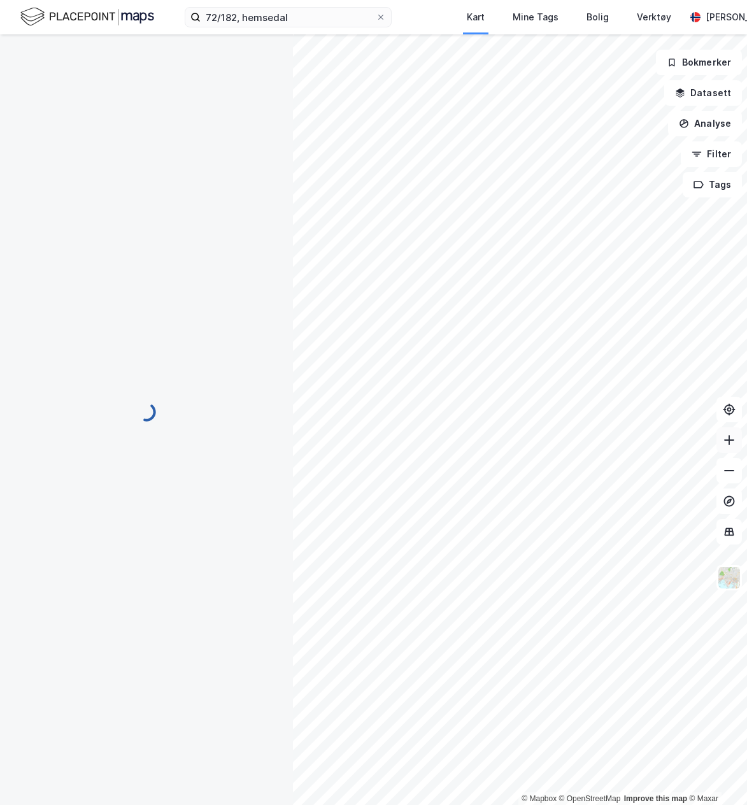
scroll to position [303, 0]
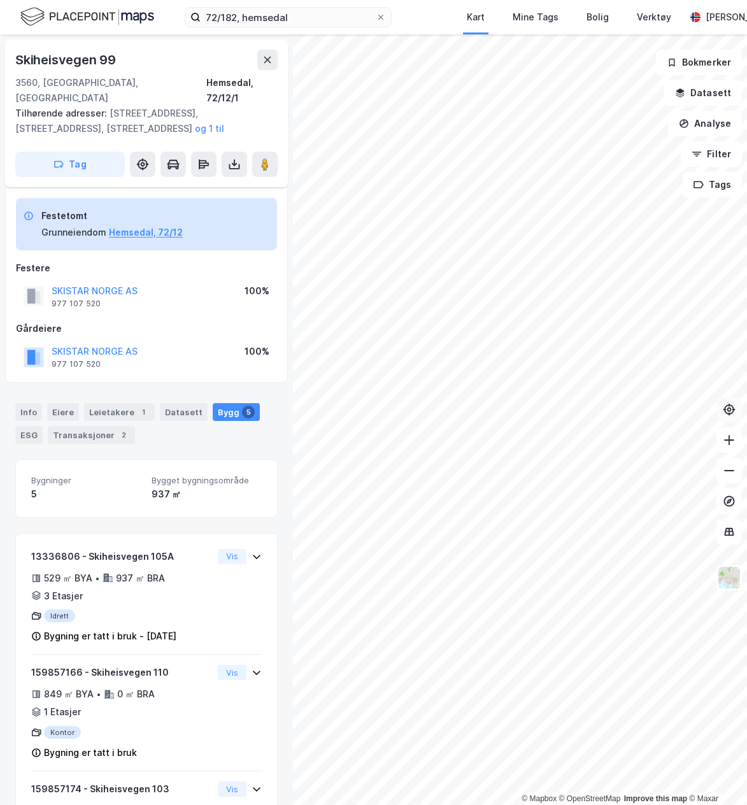
scroll to position [303, 0]
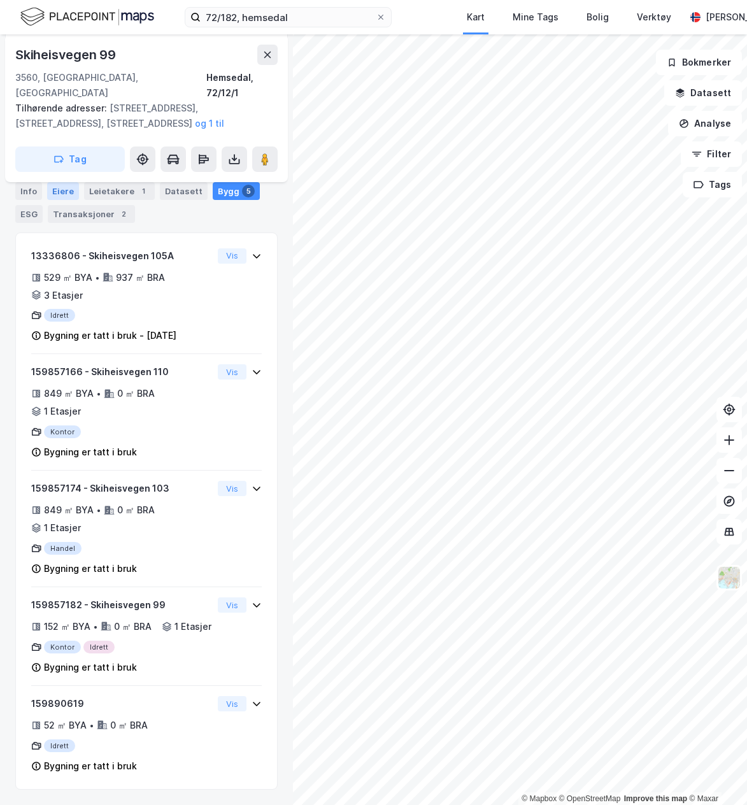
click at [64, 184] on div "Eiere" at bounding box center [63, 191] width 32 height 18
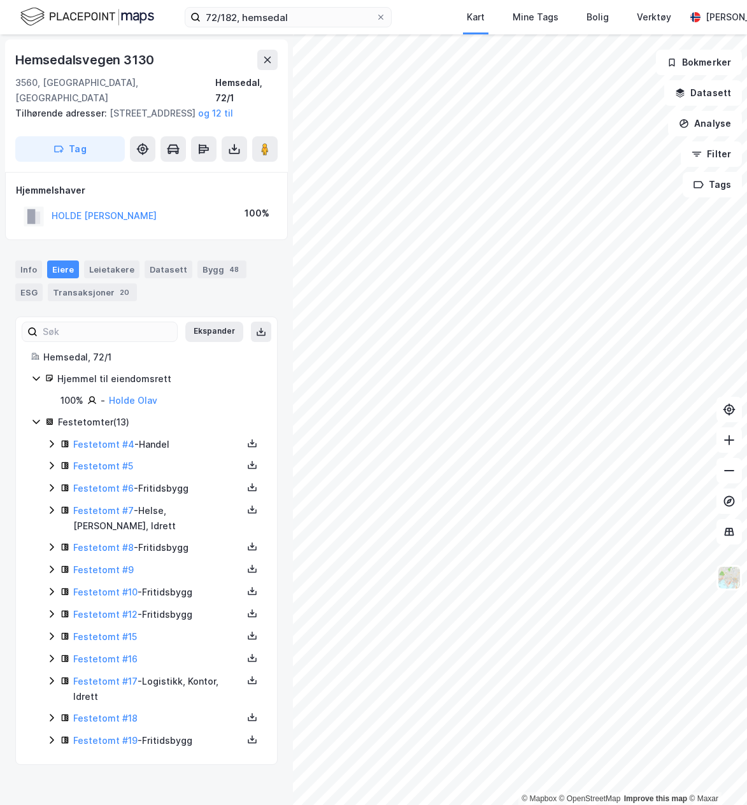
click at [145, 442] on div "Festetomt #4 - Handel" at bounding box center [157, 444] width 169 height 15
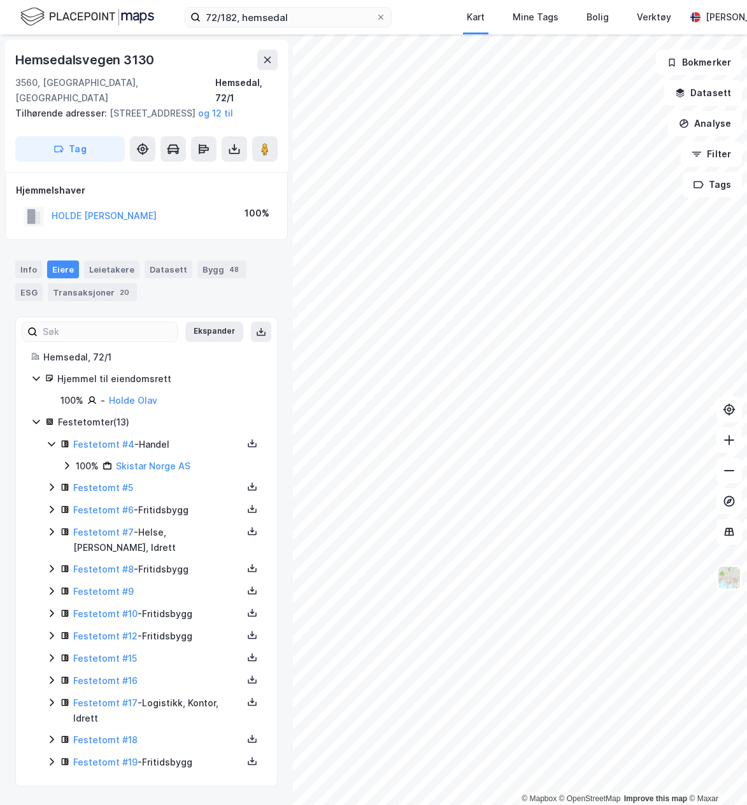
click at [175, 495] on div "Festetomt #5" at bounding box center [157, 487] width 169 height 15
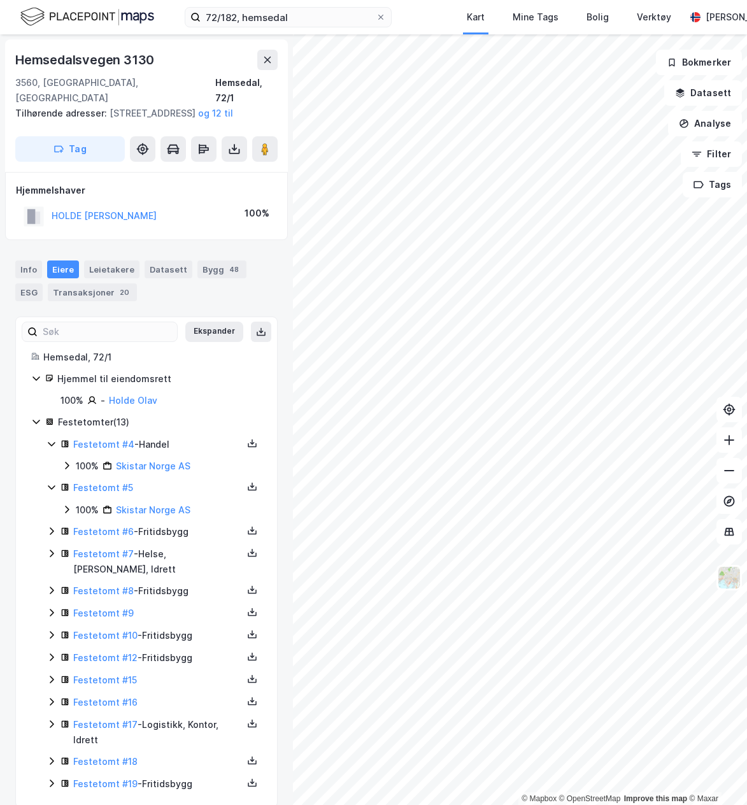
click at [208, 529] on div "Festetomt #6 - Fritidsbygg" at bounding box center [157, 531] width 169 height 15
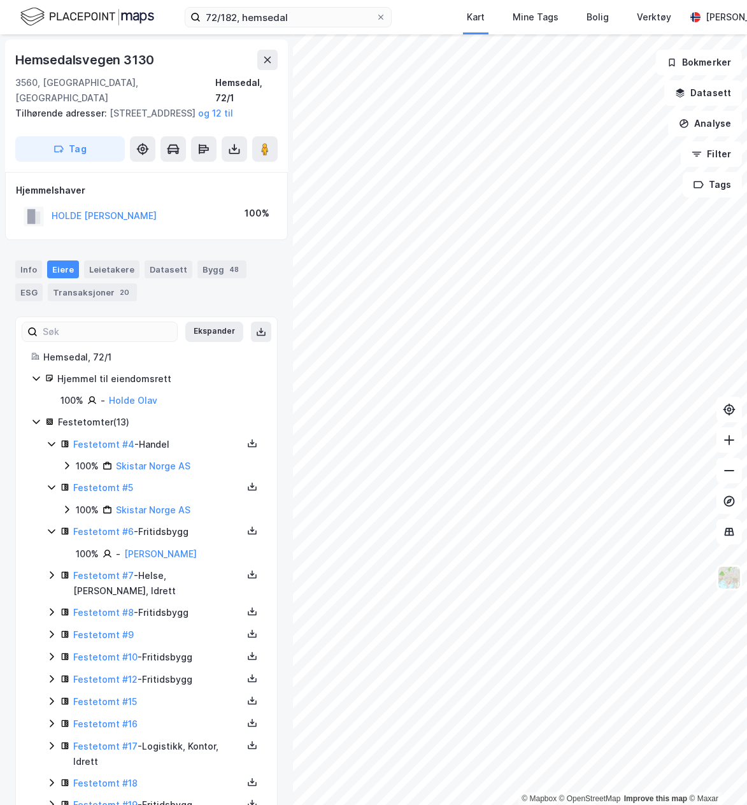
click at [206, 529] on div "Festetomt #6 - Fritidsbygg" at bounding box center [157, 531] width 169 height 15
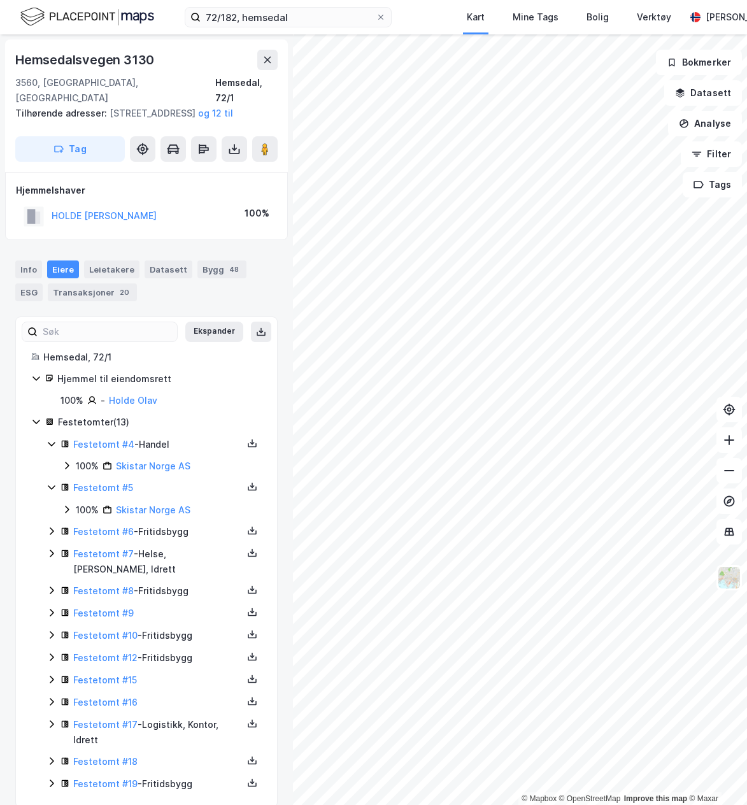
click at [190, 559] on div "Festetomt #7 - Helse, Handel, Idrett" at bounding box center [157, 561] width 169 height 31
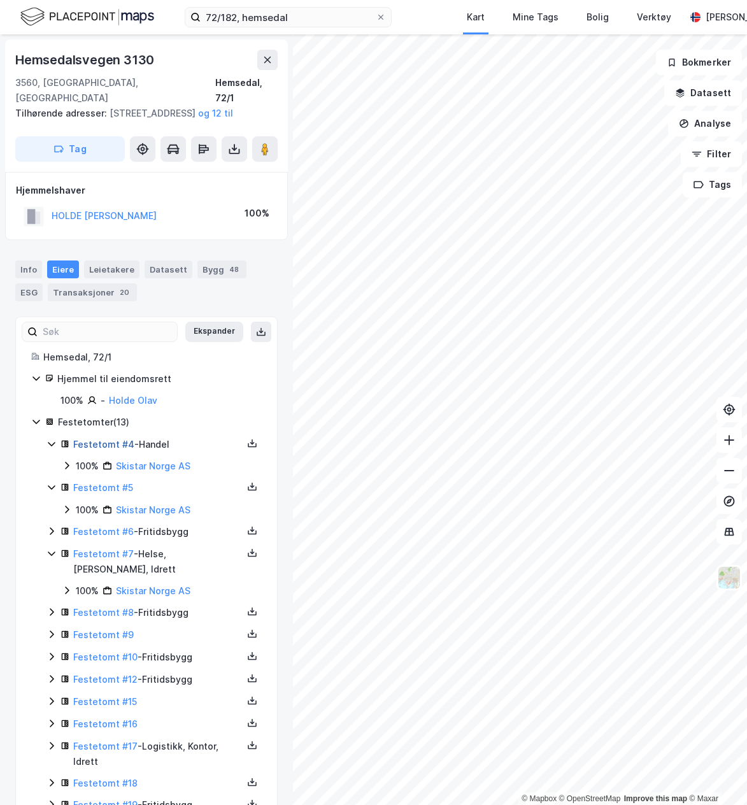
click at [100, 444] on link "Festetomt #4" at bounding box center [103, 444] width 61 height 11
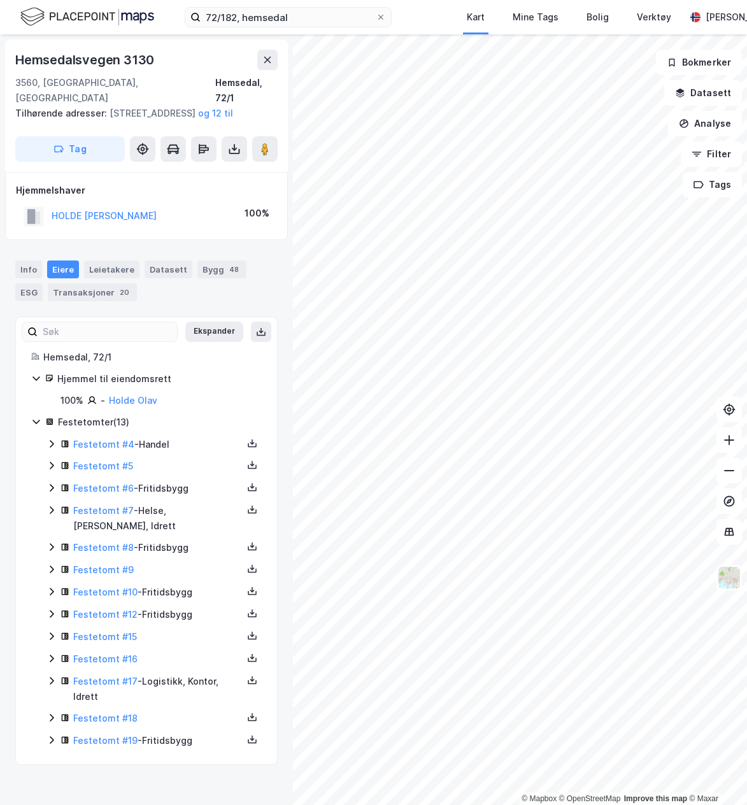
click at [159, 445] on div "Festetomt #4 - Handel" at bounding box center [157, 444] width 169 height 15
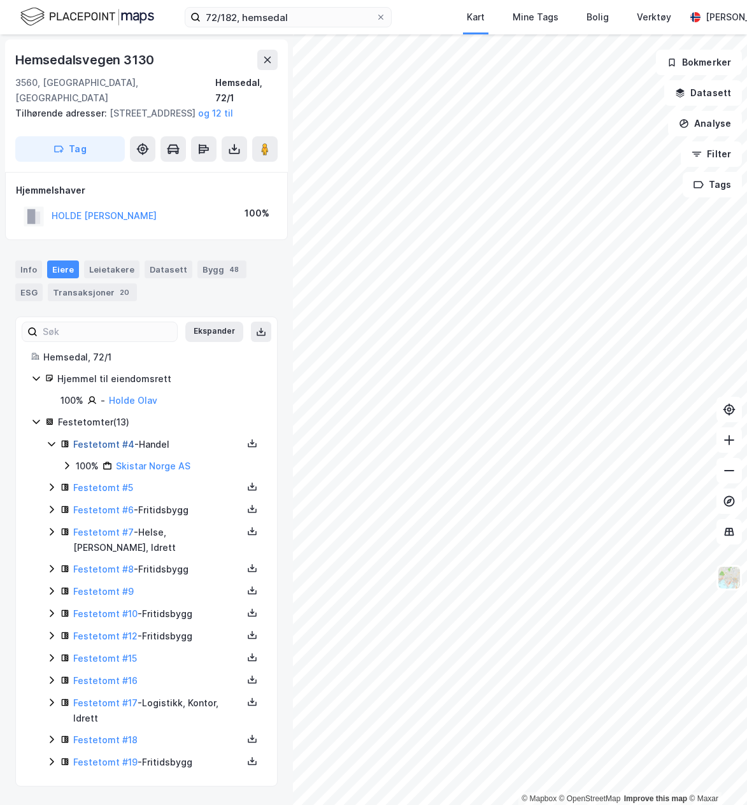
click at [100, 443] on link "Festetomt #4" at bounding box center [103, 444] width 61 height 11
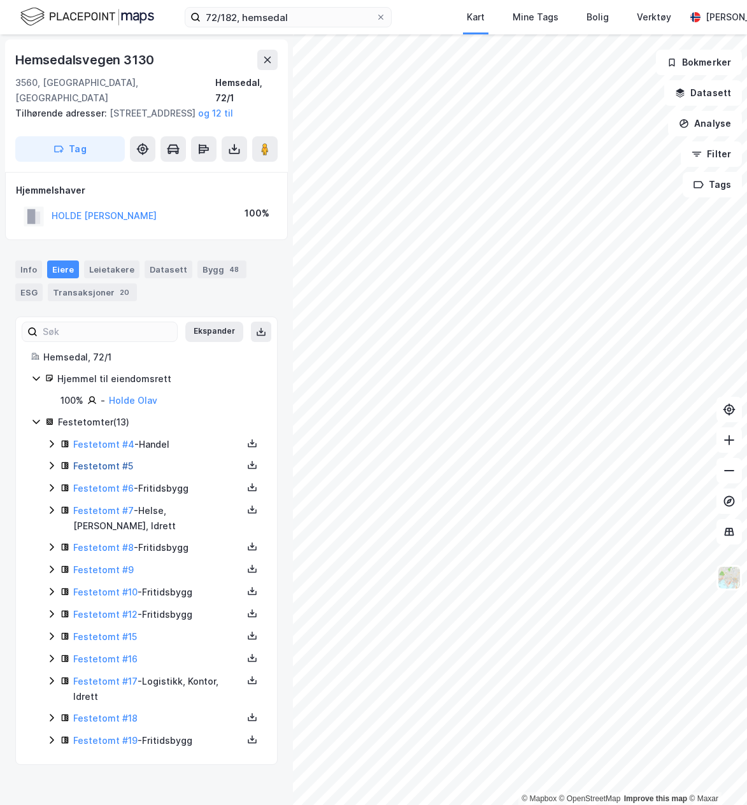
click at [90, 468] on link "Festetomt #5" at bounding box center [103, 465] width 60 height 11
click at [116, 490] on link "Festetomt #6" at bounding box center [103, 488] width 61 height 11
click at [97, 564] on link "Festetomt #9" at bounding box center [103, 569] width 61 height 11
click at [192, 607] on div "Festetomt #12 - Fritidsbygg" at bounding box center [157, 614] width 169 height 15
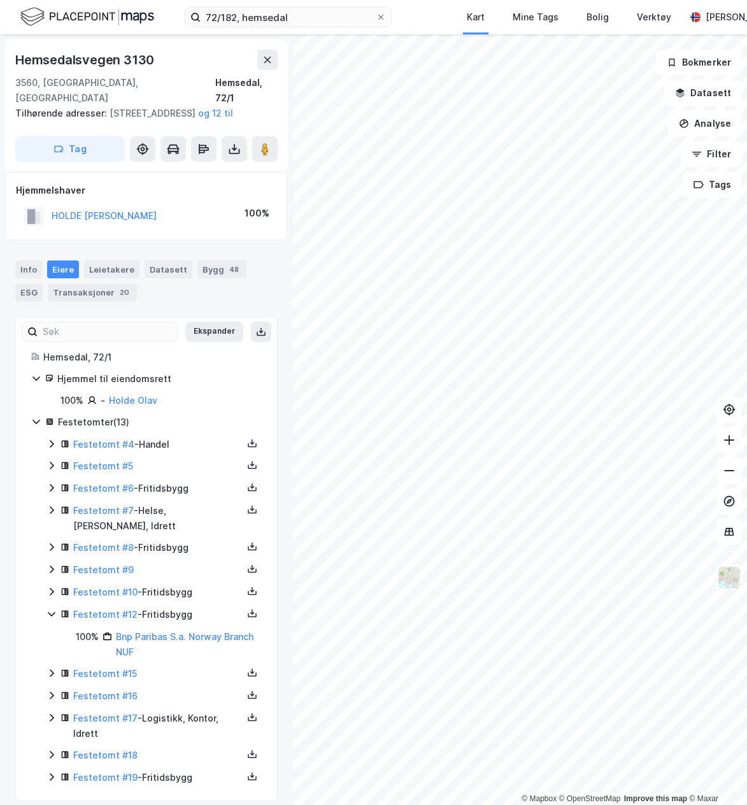
click at [186, 607] on div "Festetomt #12 - Fritidsbygg" at bounding box center [157, 614] width 169 height 15
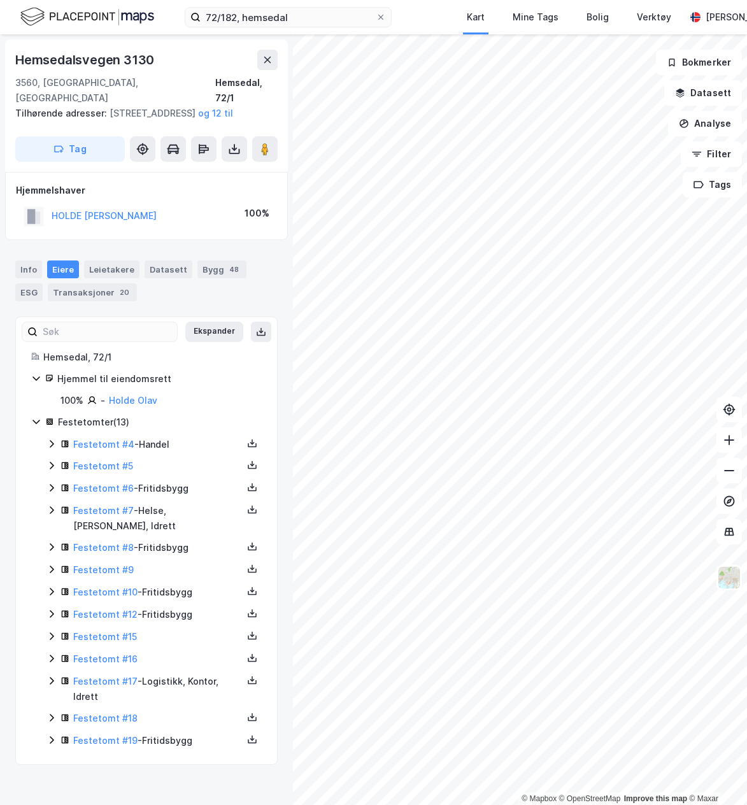
click at [174, 630] on div "Festetomt #15" at bounding box center [161, 637] width 201 height 16
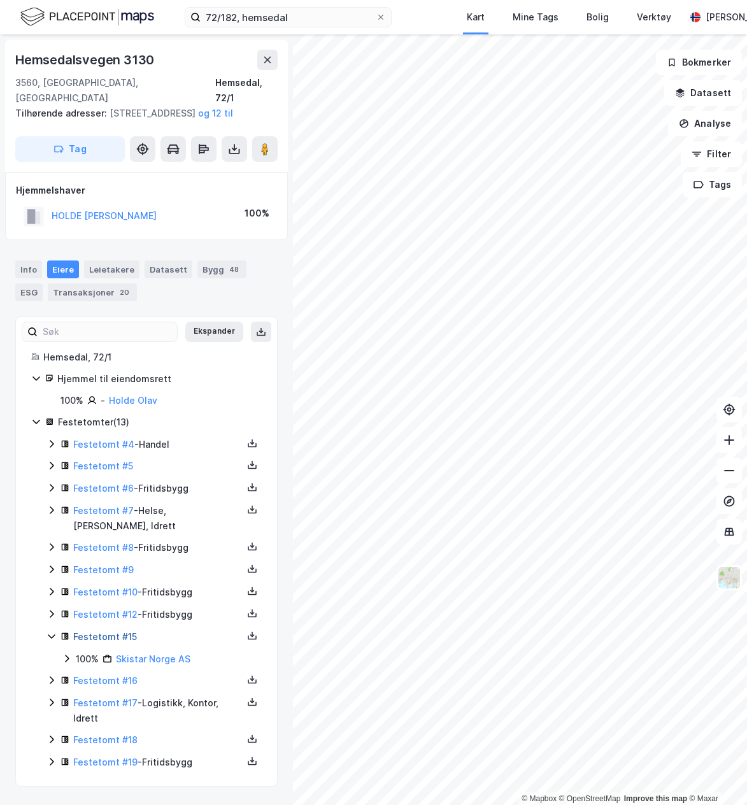
click at [117, 631] on link "Festetomt #15" at bounding box center [105, 636] width 64 height 11
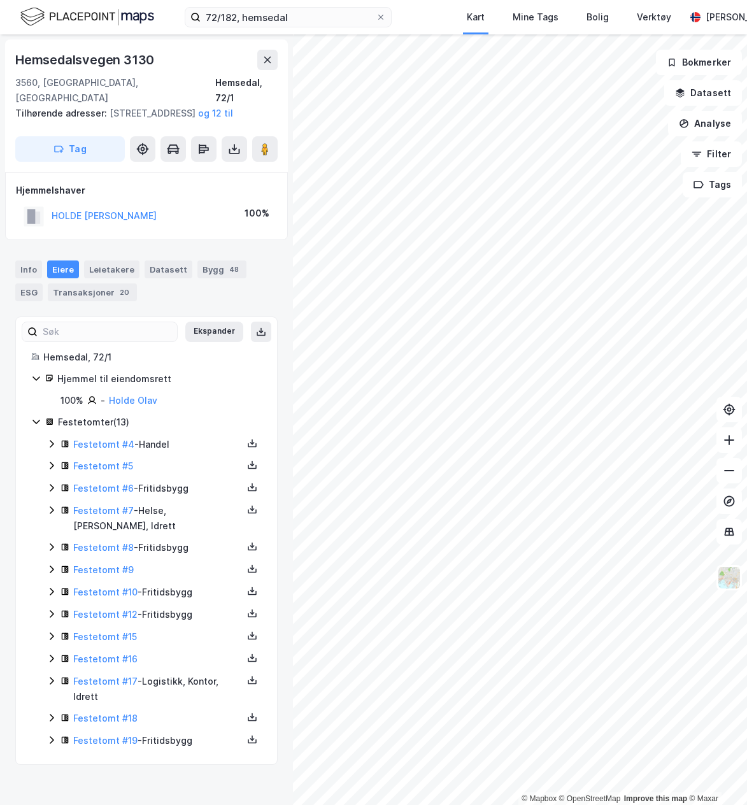
click at [160, 652] on div "Festetomt #16" at bounding box center [157, 659] width 169 height 15
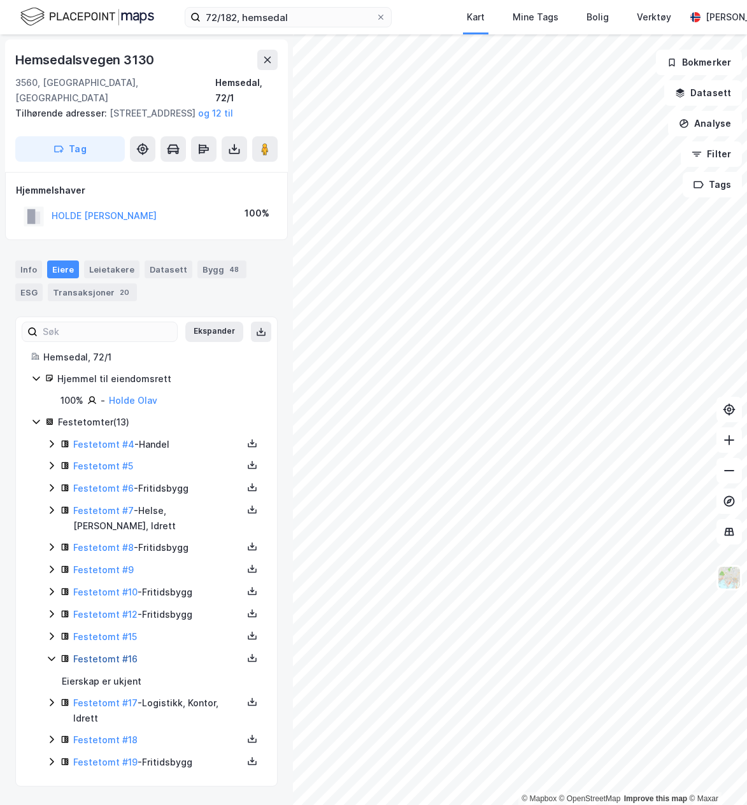
click at [113, 653] on link "Festetomt #16" at bounding box center [105, 658] width 64 height 11
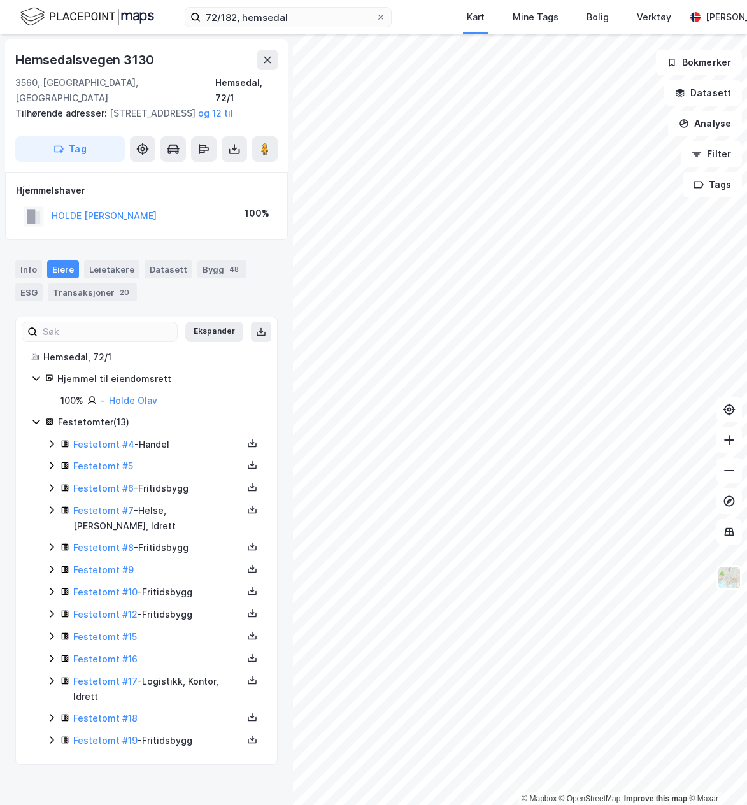
click at [159, 674] on div "Festetomt #17 - Logistikk, Kontor, Idrett" at bounding box center [157, 689] width 169 height 31
click at [139, 674] on div "Festetomt #17 - Logistikk, Kontor, Idrett" at bounding box center [157, 689] width 169 height 31
click at [117, 676] on link "Festetomt #17" at bounding box center [105, 681] width 64 height 11
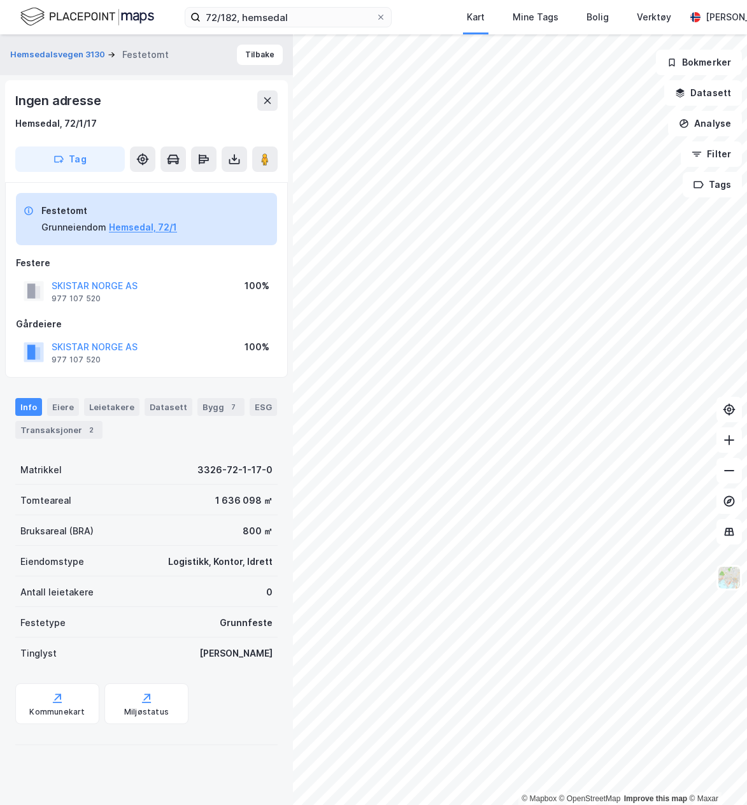
click at [189, 535] on div "Bruksareal (BRA) 800 ㎡" at bounding box center [146, 530] width 262 height 31
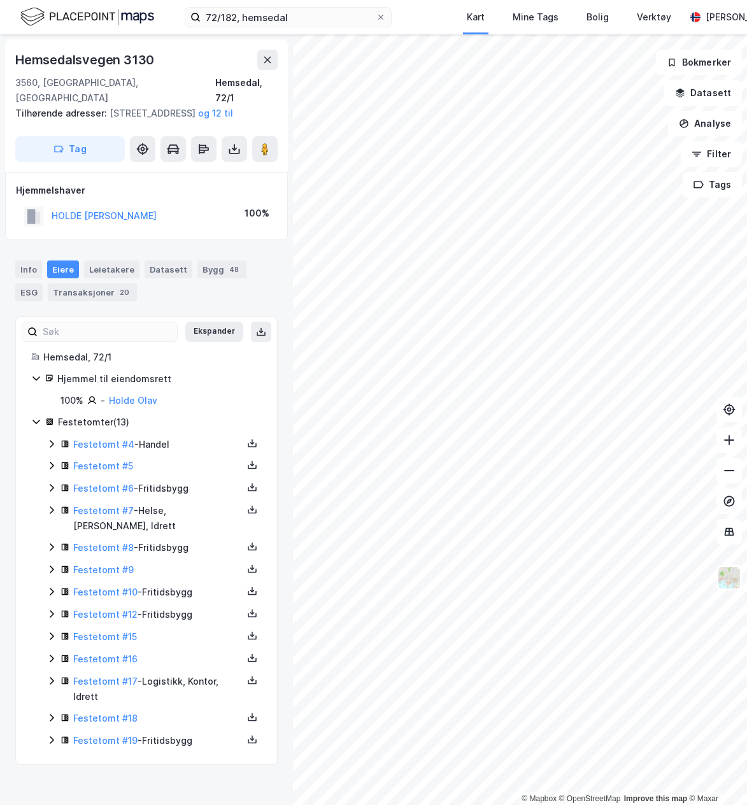
click at [143, 711] on div "Festetomt #18" at bounding box center [157, 718] width 169 height 15
click at [127, 713] on link "Festetomt #18" at bounding box center [105, 718] width 64 height 11
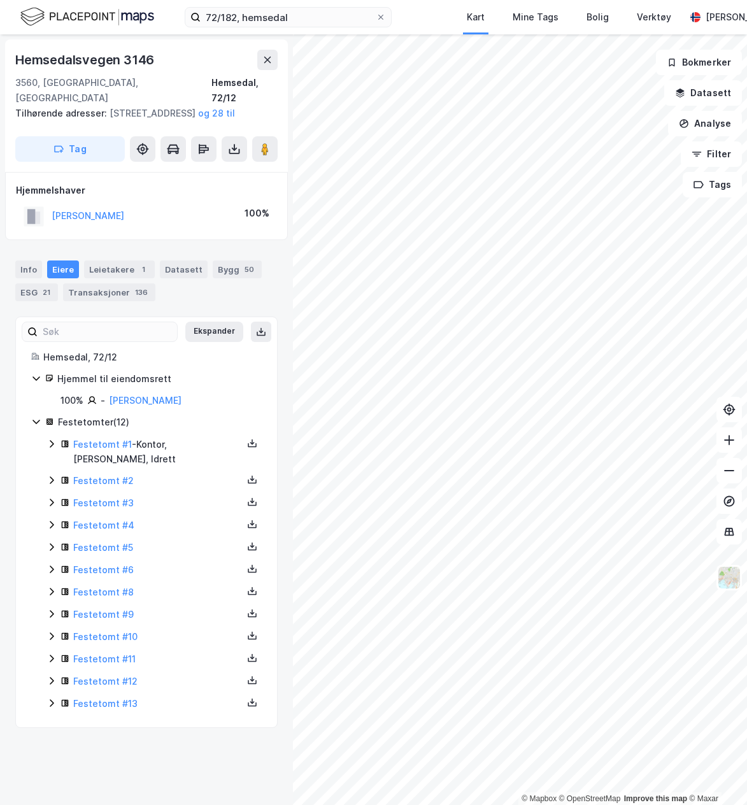
click at [199, 444] on div "Festetomt #1 - Kontor, Handel, Idrett" at bounding box center [157, 452] width 169 height 31
click at [206, 448] on div "Festetomt #1 - Kontor, Handel, Idrett" at bounding box center [157, 452] width 169 height 31
click at [182, 445] on div "Festetomt #1 - Kontor, Handel, Idrett" at bounding box center [157, 452] width 169 height 31
click at [115, 445] on link "Festetomt #1" at bounding box center [102, 444] width 59 height 11
click at [172, 473] on div "Festetomt #2" at bounding box center [157, 480] width 169 height 15
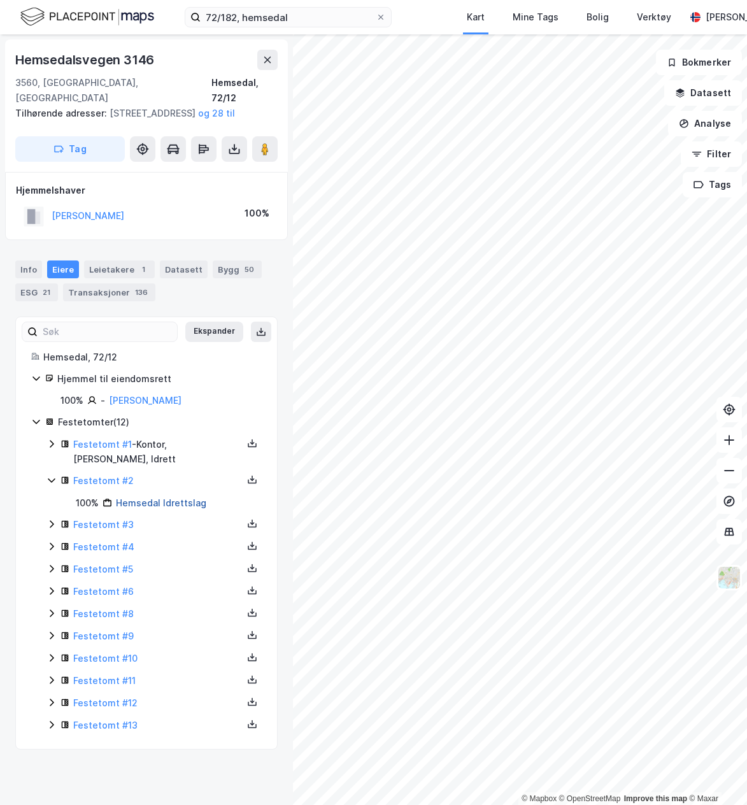
click at [145, 497] on link "Hemsedal Idrettslag" at bounding box center [161, 502] width 90 height 11
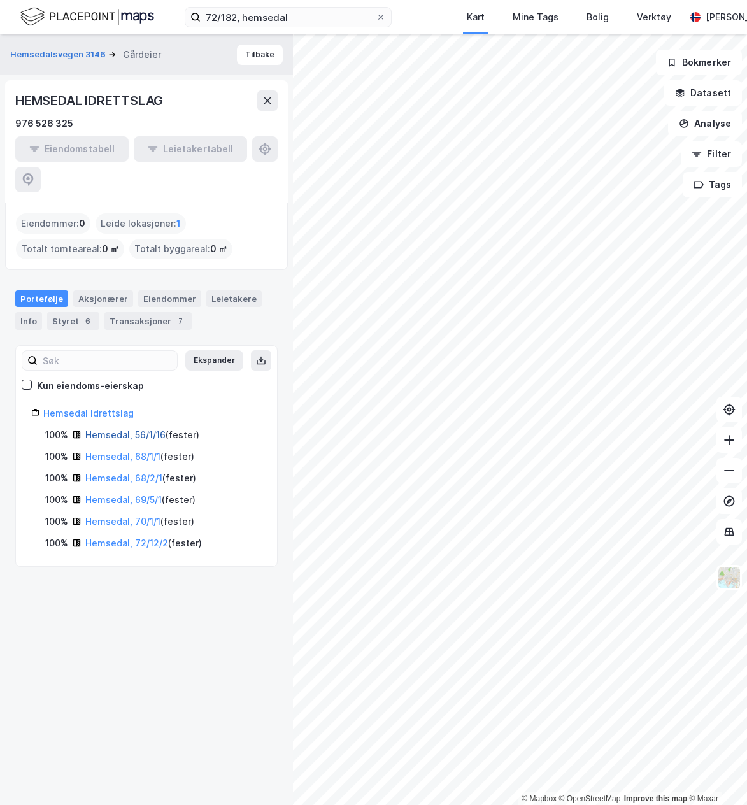
click at [141, 429] on link "Hemsedal, 56/1/16" at bounding box center [125, 434] width 80 height 11
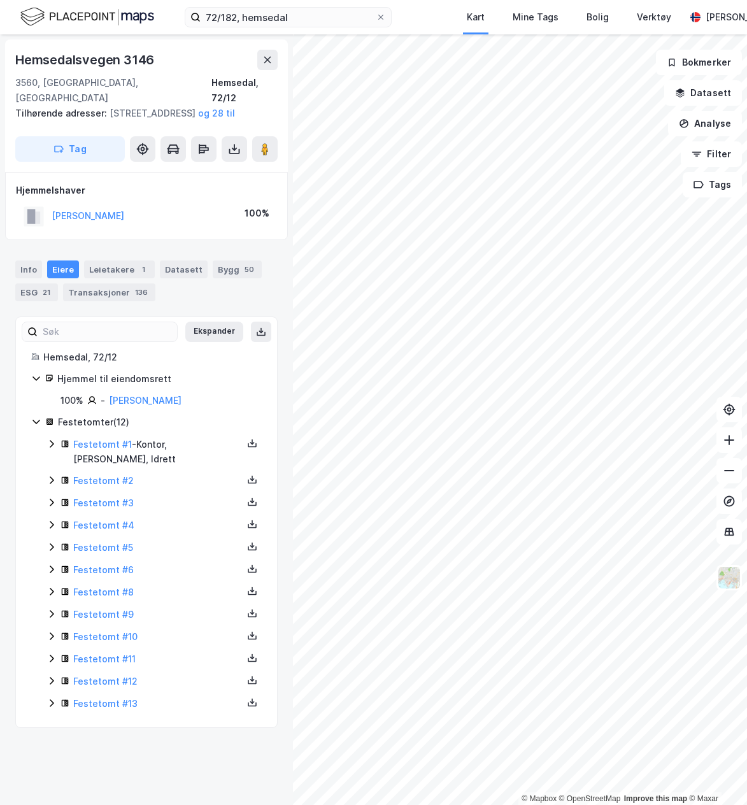
click at [182, 458] on div "Festetomt #1 - Kontor, Handel, Idrett Festetomt #2 Festetomt #3 Festetomt #4 Fe…" at bounding box center [153, 574] width 215 height 275
click at [179, 473] on div "Festetomt #2" at bounding box center [157, 480] width 169 height 15
click at [170, 517] on div "Festetomt #3" at bounding box center [157, 524] width 169 height 15
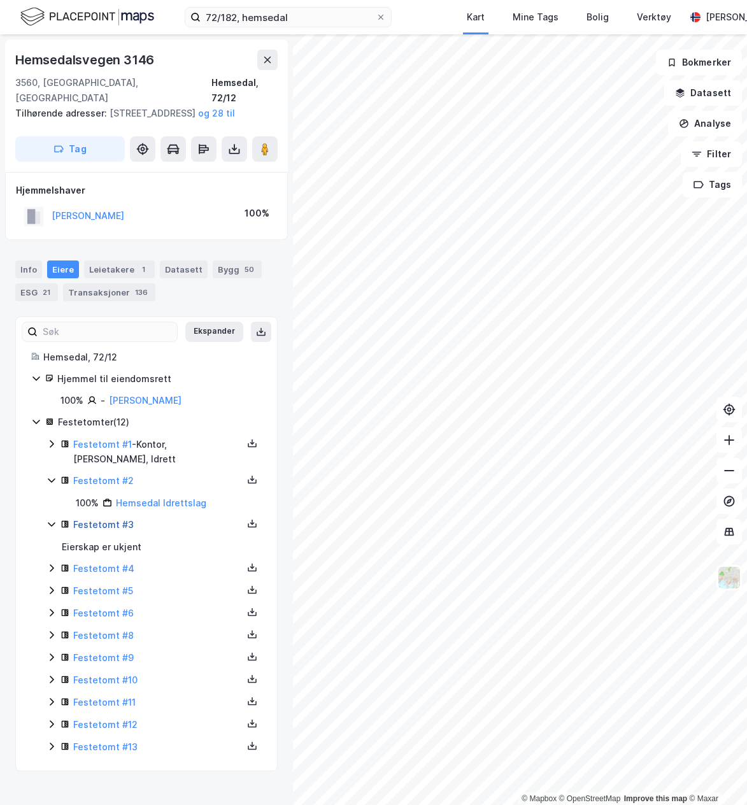
click at [114, 519] on link "Festetomt #3" at bounding box center [103, 524] width 61 height 11
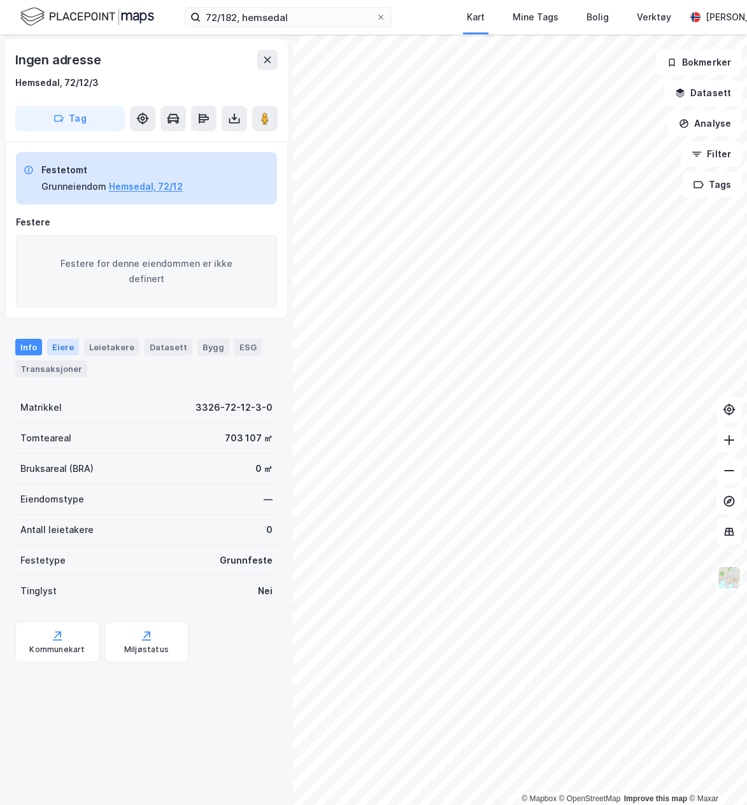
click at [64, 341] on div "Eiere" at bounding box center [63, 347] width 32 height 17
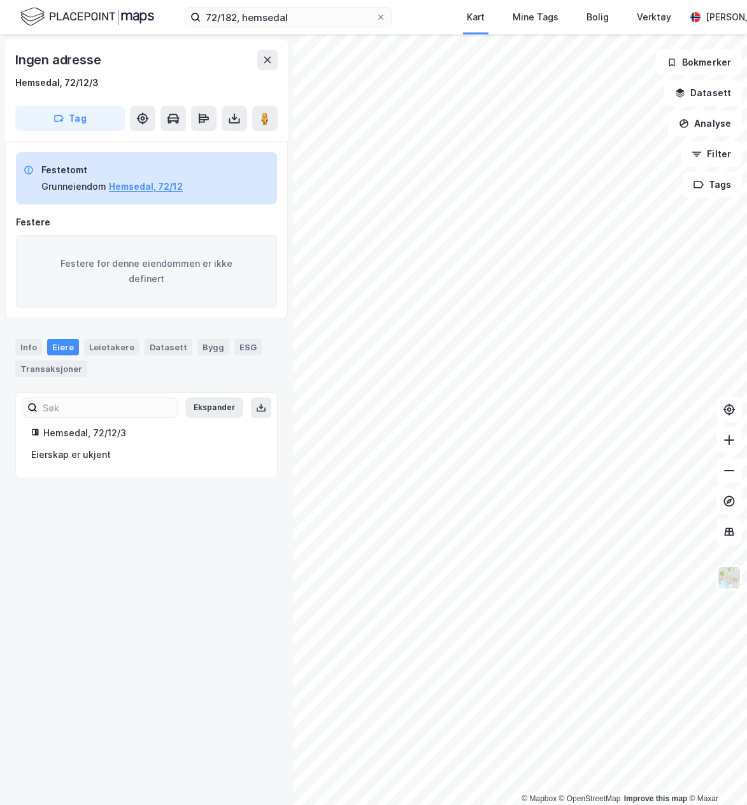
click at [204, 548] on div "Ingen adresse Hemsedal, 72/12/3 Tag Festetomt Grunneiendom Hemsedal, 72/12 Fest…" at bounding box center [146, 419] width 293 height 771
click at [120, 624] on div "Ingen adresse Hemsedal, 72/12/3 Tag Festetomt Grunneiendom Hemsedal, 72/12 Fest…" at bounding box center [146, 419] width 293 height 771
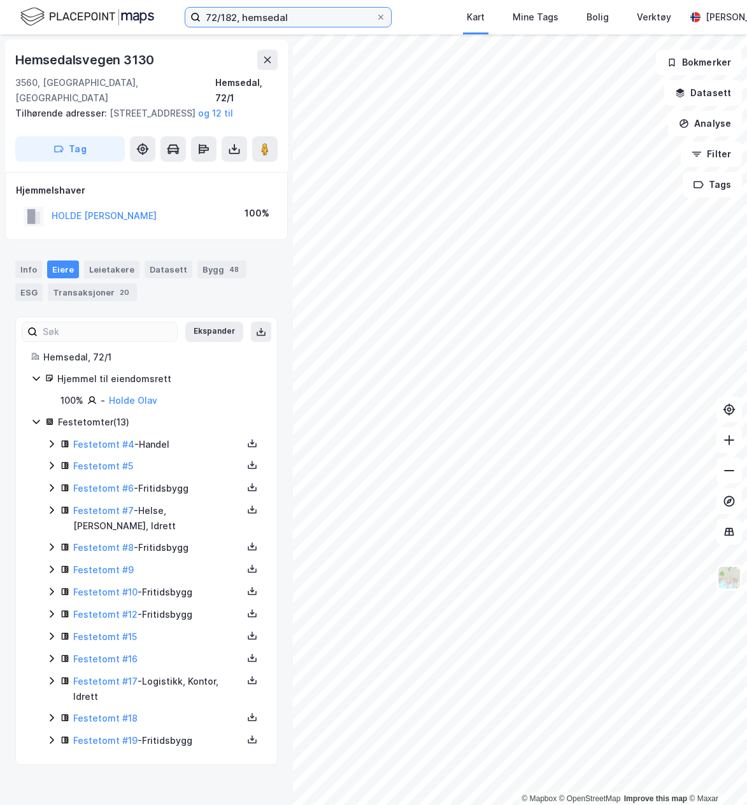
click at [241, 22] on input "72/182, hemsedal" at bounding box center [288, 17] width 175 height 19
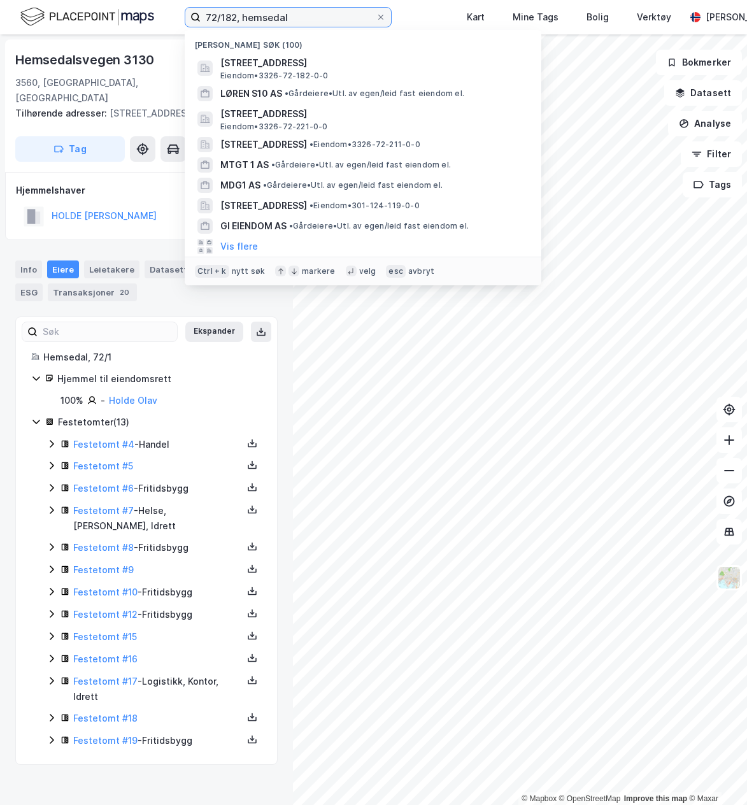
click at [232, 21] on input "72/182, hemsedal" at bounding box center [288, 17] width 175 height 19
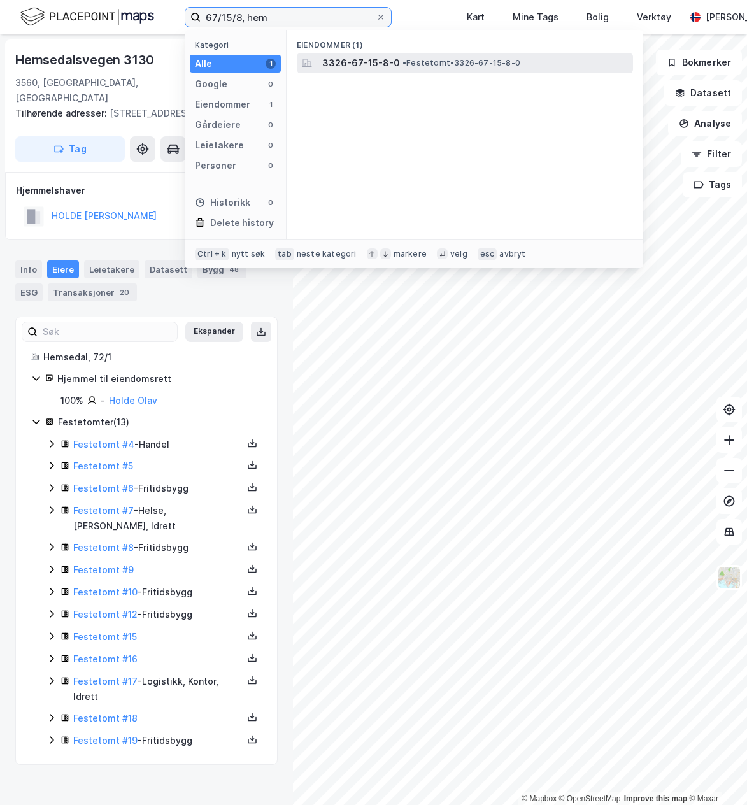
type input "67/15/8, hem"
click at [378, 59] on span "3326-67-15-8-0" at bounding box center [361, 62] width 78 height 15
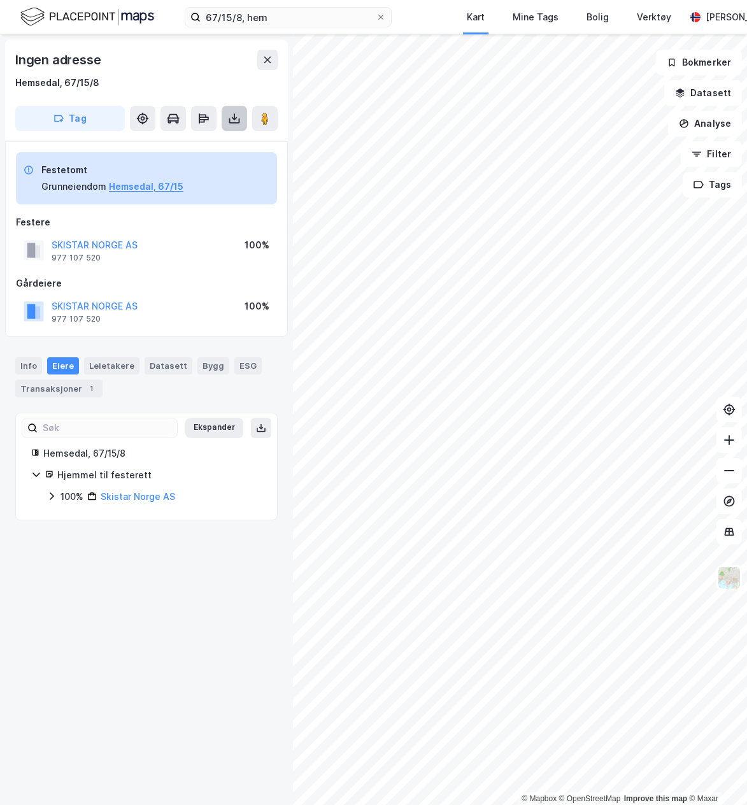
click at [228, 122] on icon at bounding box center [234, 118] width 13 height 13
click at [222, 144] on div "Last ned grunnbok" at bounding box center [179, 144] width 136 height 20
click at [138, 192] on button "Hemsedal, 67/15" at bounding box center [146, 186] width 75 height 15
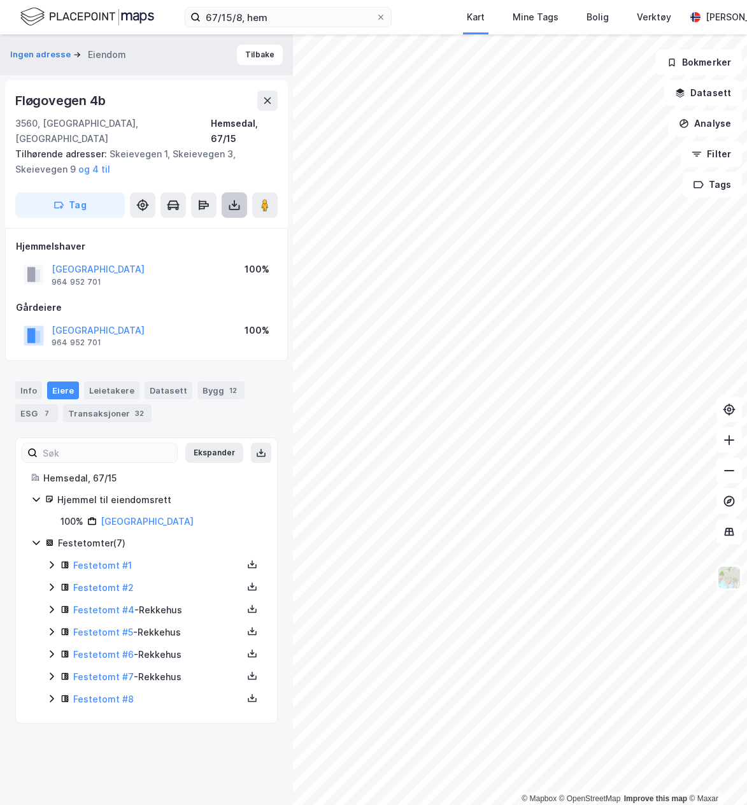
click at [225, 196] on button at bounding box center [234, 204] width 25 height 25
click at [217, 220] on div "Last ned grunnbok" at bounding box center [179, 230] width 136 height 20
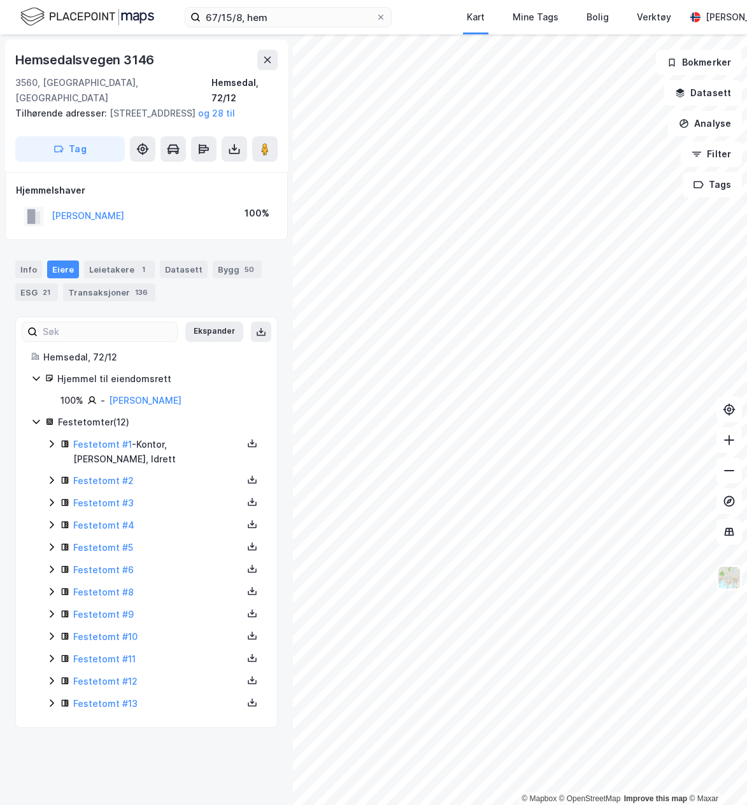
click at [420, 29] on div "67/15/8, hem Kart Mine Tags Bolig Verktøy Jens Michael Lorentzen Lund" at bounding box center [373, 17] width 747 height 34
click at [429, 11] on div "67/15/8, hem Kart Mine Tags Bolig Verktøy Jens Michael Lorentzen Lund" at bounding box center [373, 17] width 747 height 34
click at [48, 475] on icon at bounding box center [51, 480] width 10 height 10
click at [52, 446] on icon at bounding box center [52, 444] width 4 height 8
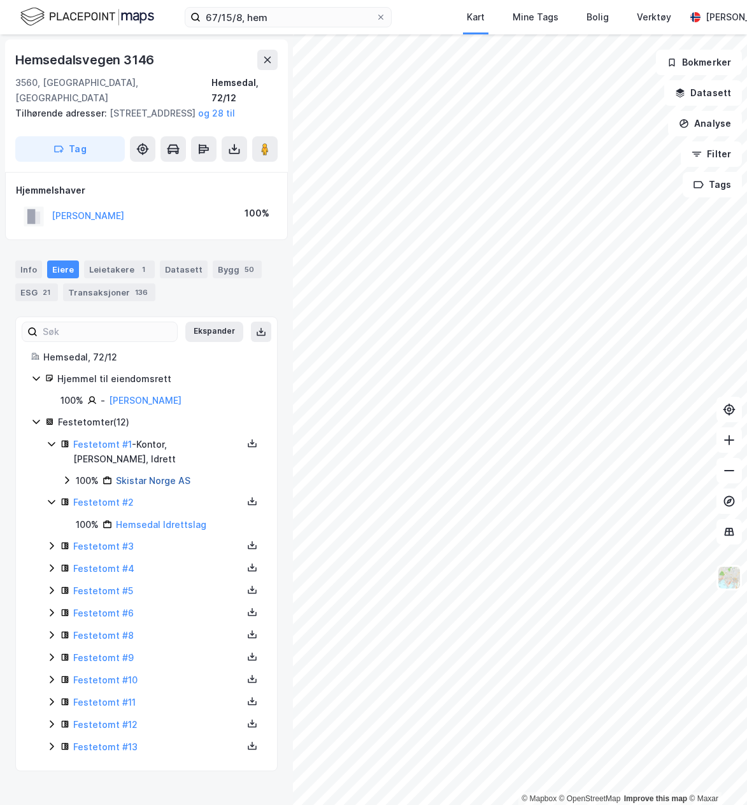
click at [135, 475] on link "Skistar Norge AS" at bounding box center [153, 480] width 75 height 11
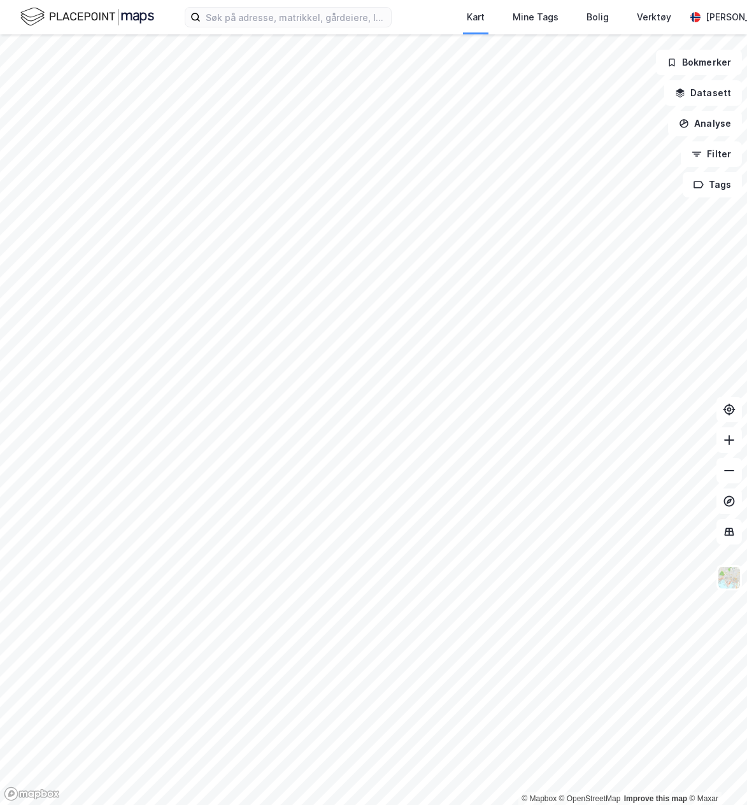
click at [288, 28] on div "Kart Mine Tags Bolig Verktøy [PERSON_NAME]" at bounding box center [373, 17] width 747 height 34
click at [280, 25] on input at bounding box center [296, 17] width 190 height 19
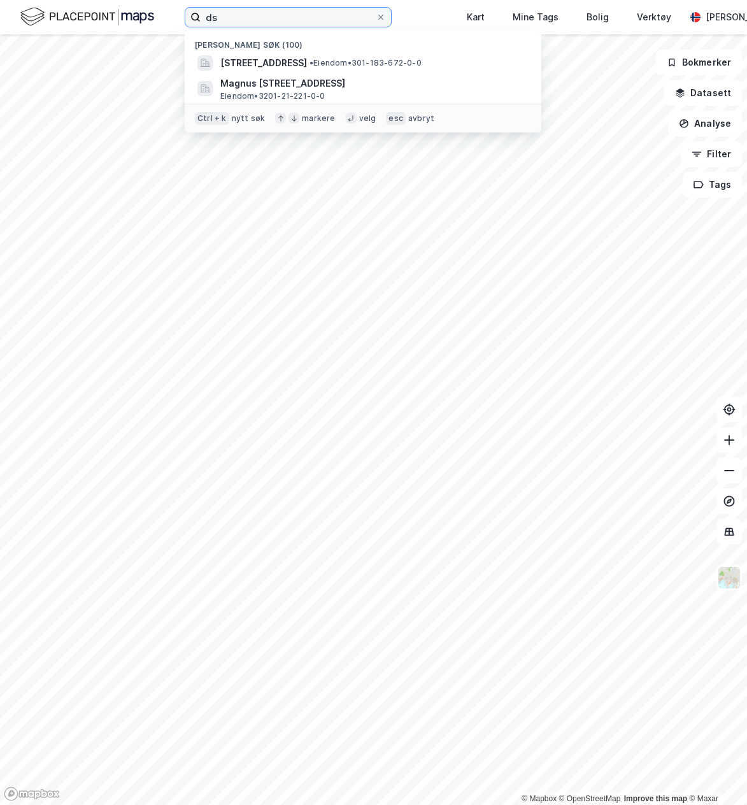
type input "d"
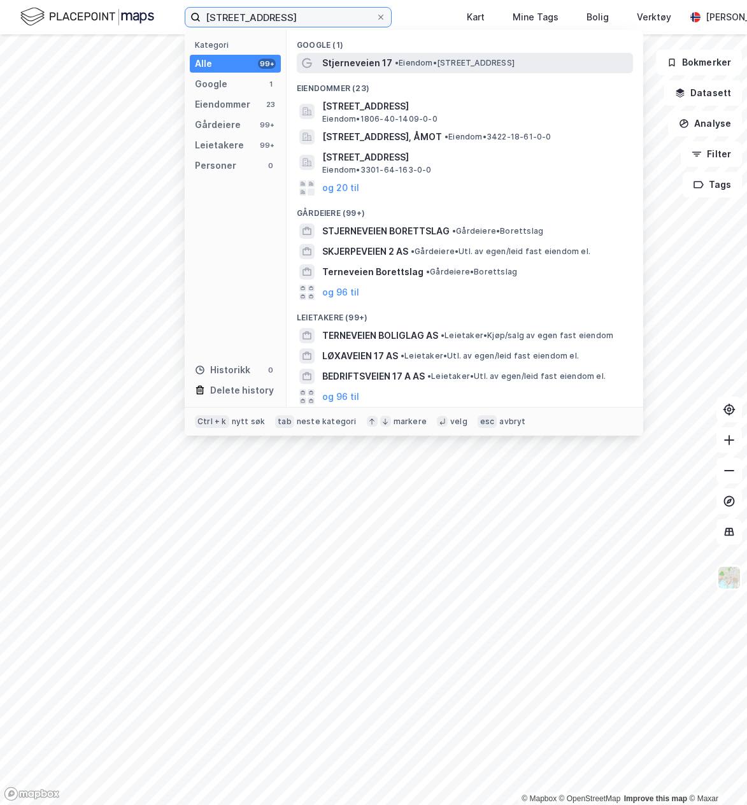
type input "[STREET_ADDRESS]"
click at [421, 69] on div "Stjerneveien 17 • Eiendom • [STREET_ADDRESS]" at bounding box center [476, 62] width 308 height 15
